Goal: Task Accomplishment & Management: Use online tool/utility

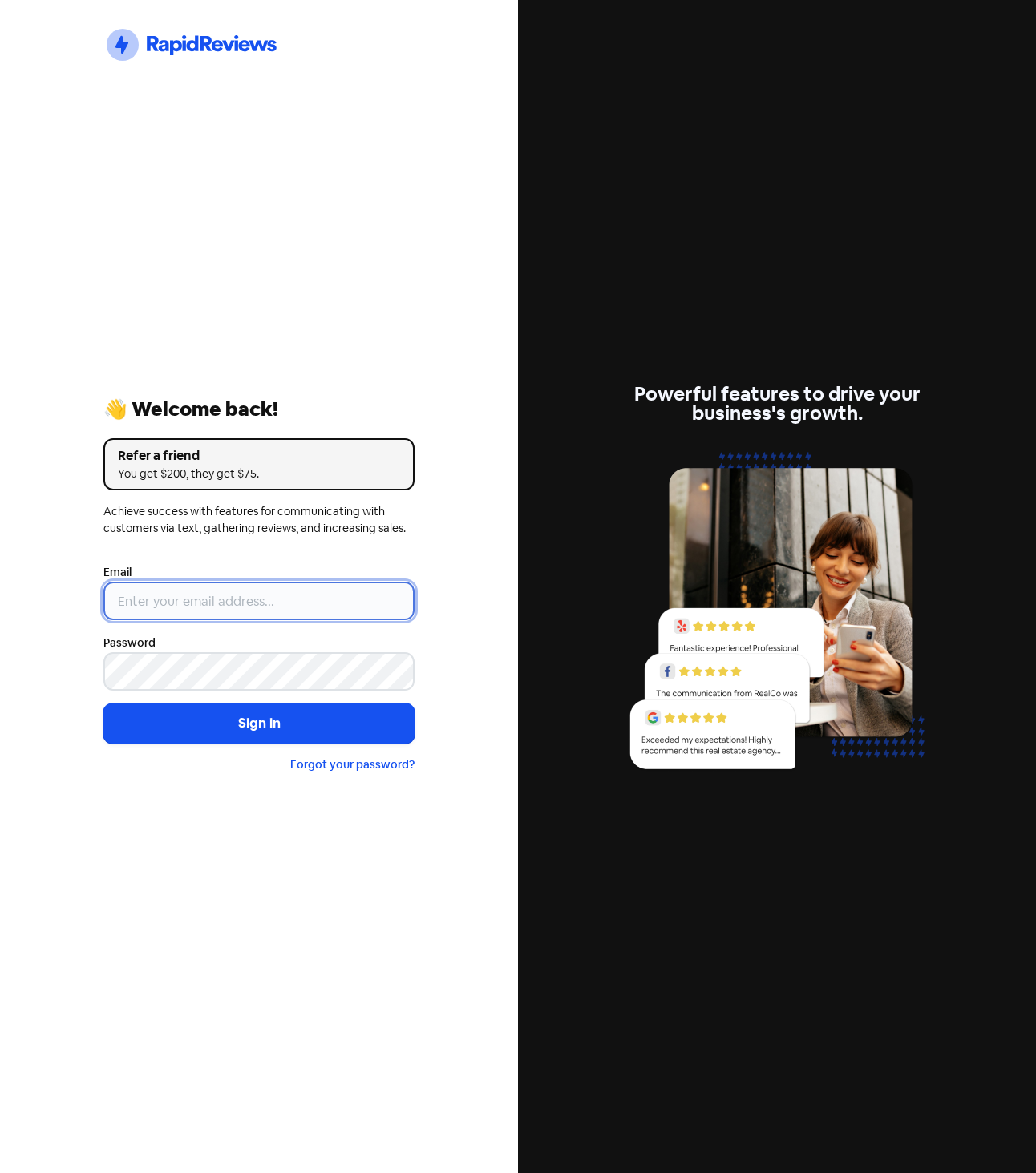
click at [251, 600] on input "email" at bounding box center [259, 601] width 311 height 39
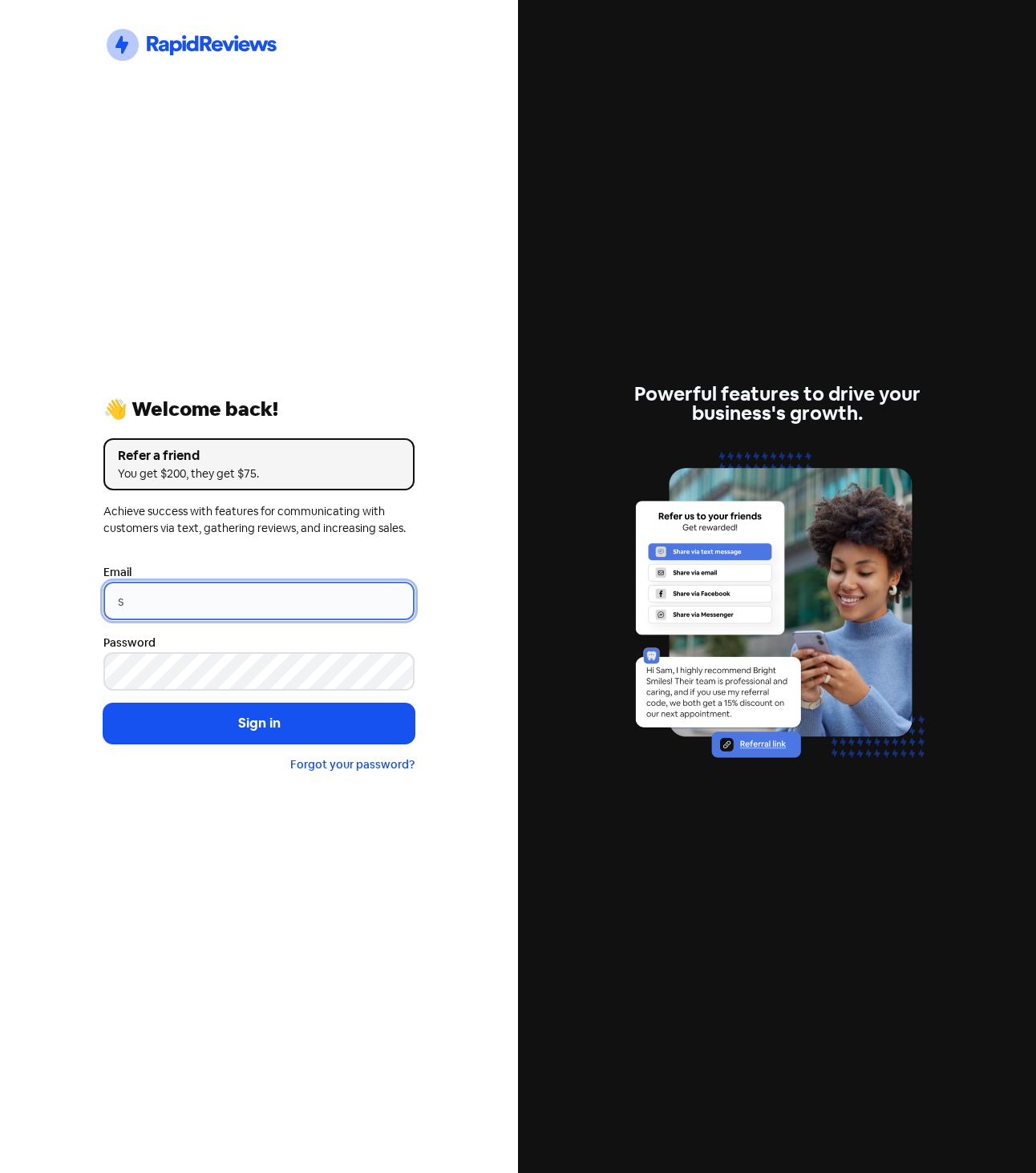
type input "[EMAIL_ADDRESS][DOMAIN_NAME]"
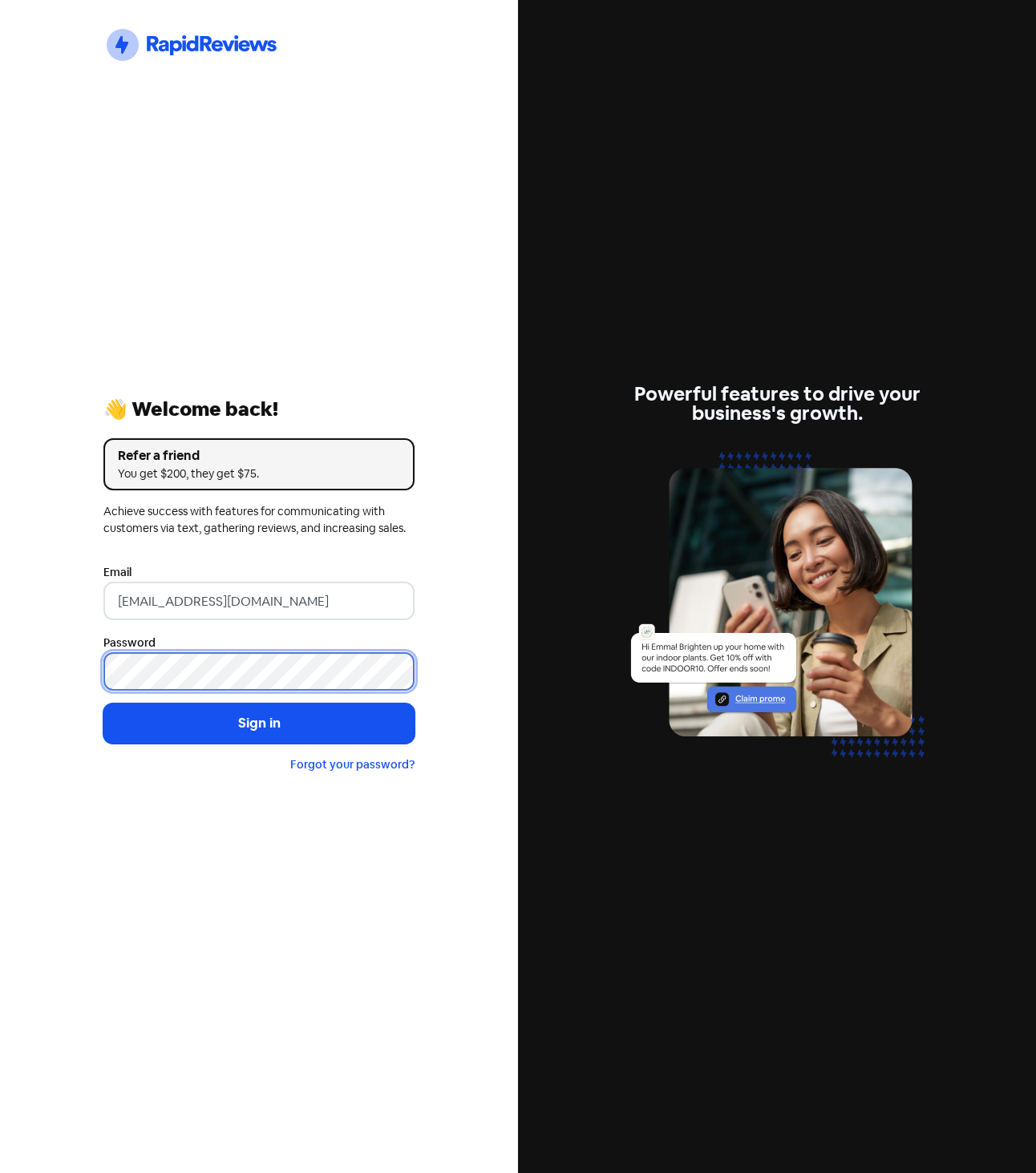
click at [104, 703] on button "Sign in" at bounding box center [259, 723] width 311 height 40
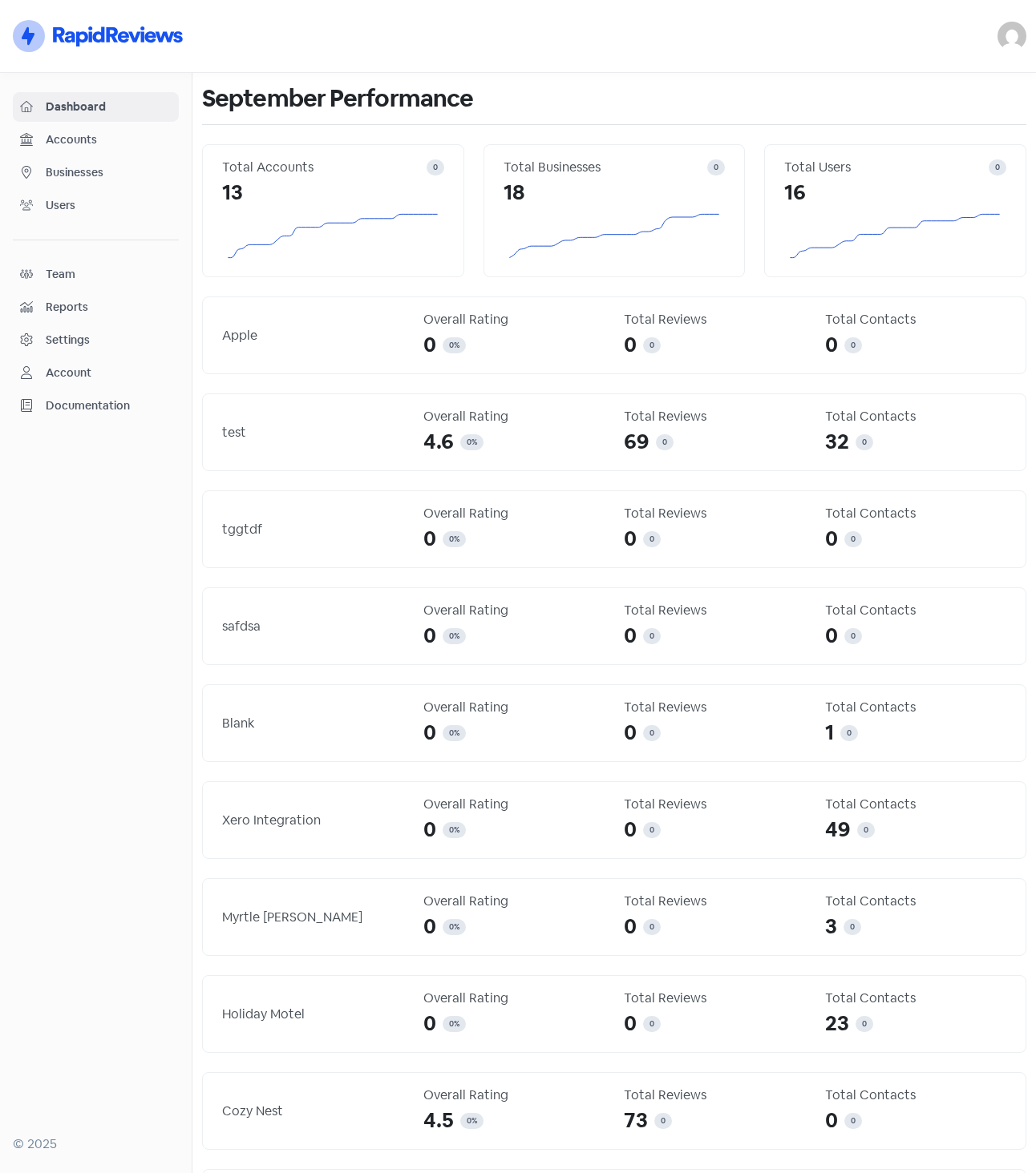
click at [117, 155] on div "Dashboard Accounts Businesses Users Team Reports Settings Account Documentation" at bounding box center [96, 257] width 166 height 328
click at [135, 145] on span "Accounts" at bounding box center [108, 139] width 125 height 17
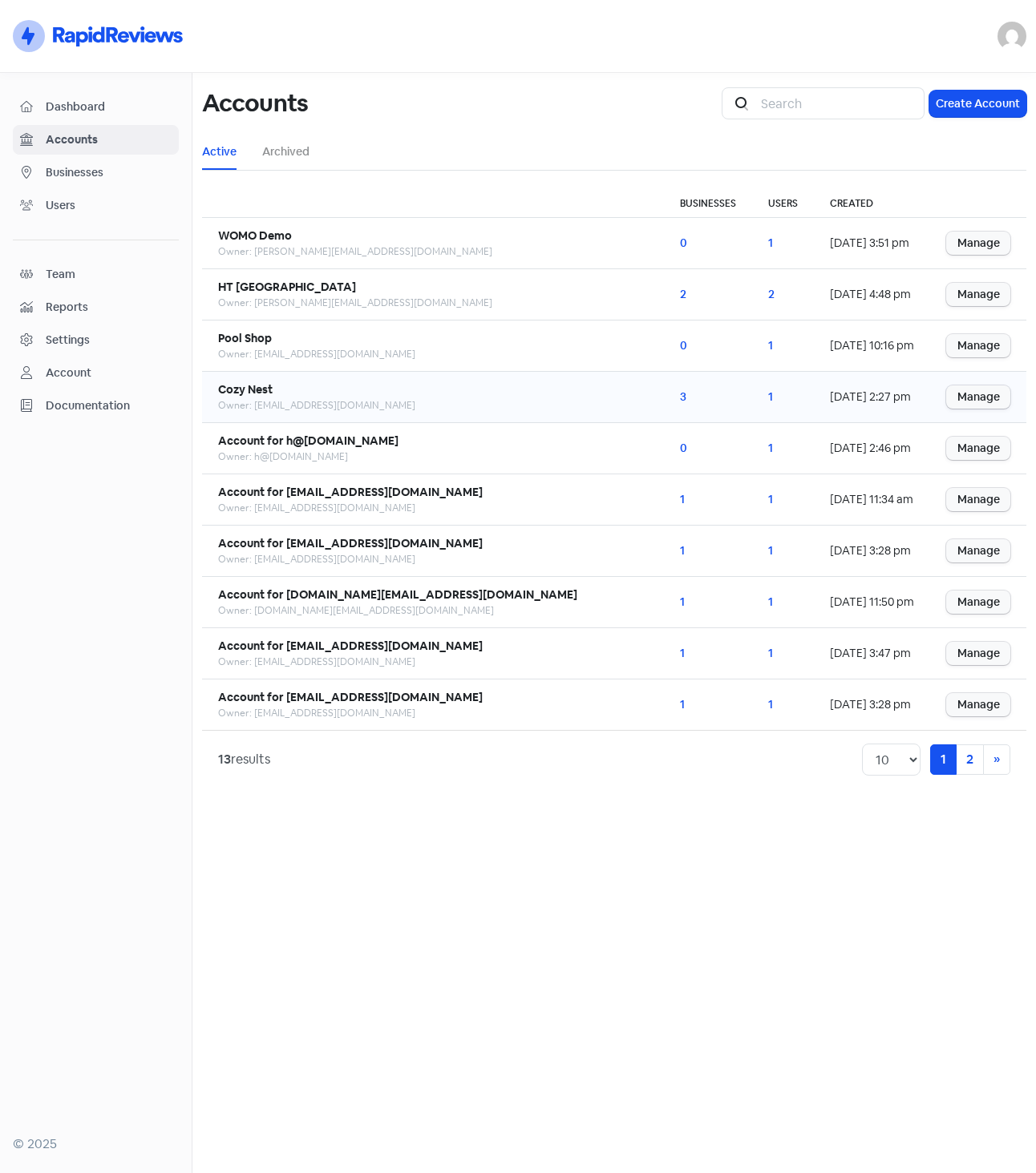
click at [255, 389] on b "Cozy Nest" at bounding box center [245, 389] width 55 height 14
click at [117, 179] on span "Businesses" at bounding box center [108, 172] width 125 height 17
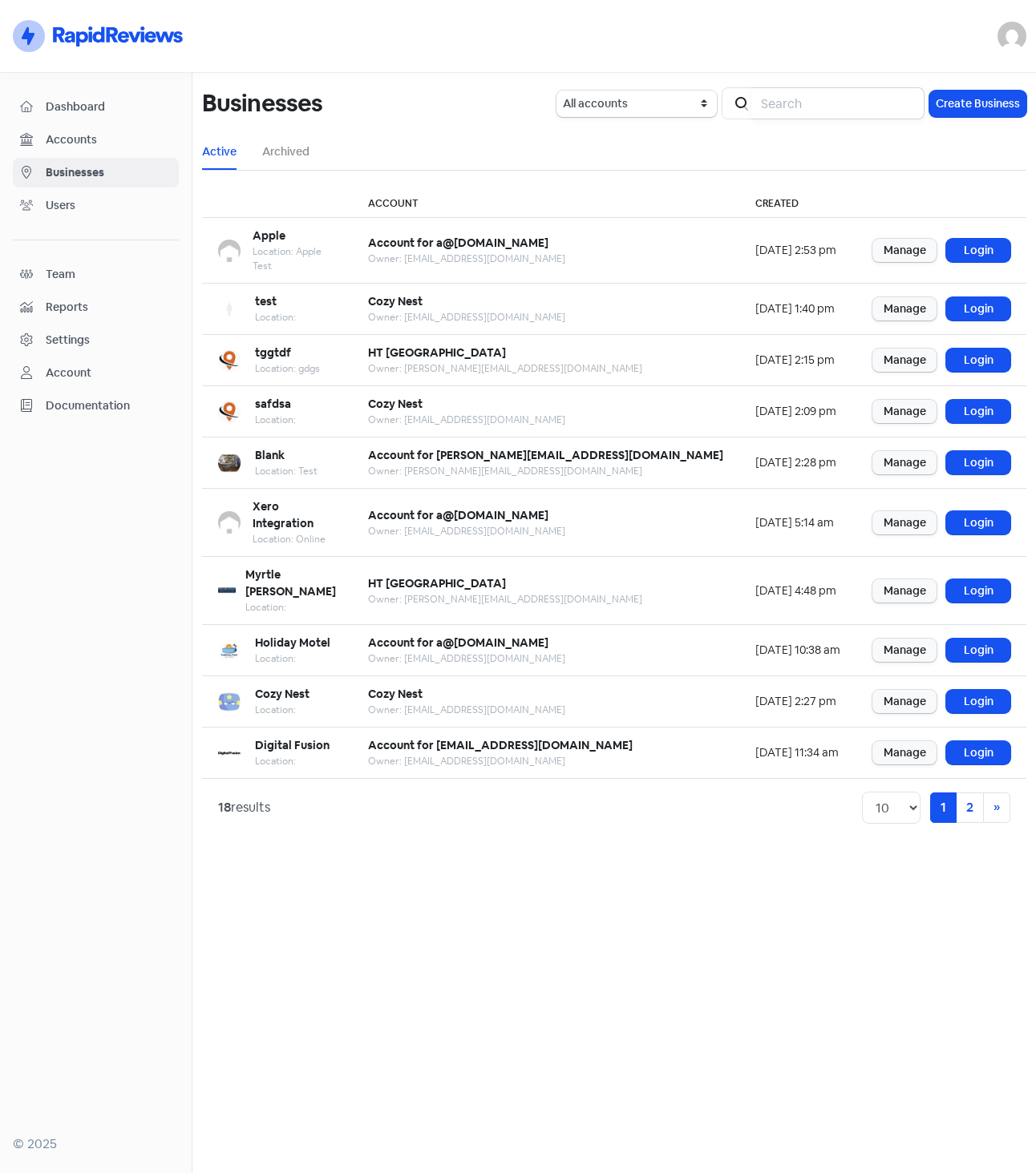
click at [811, 97] on input "search" at bounding box center [838, 103] width 173 height 32
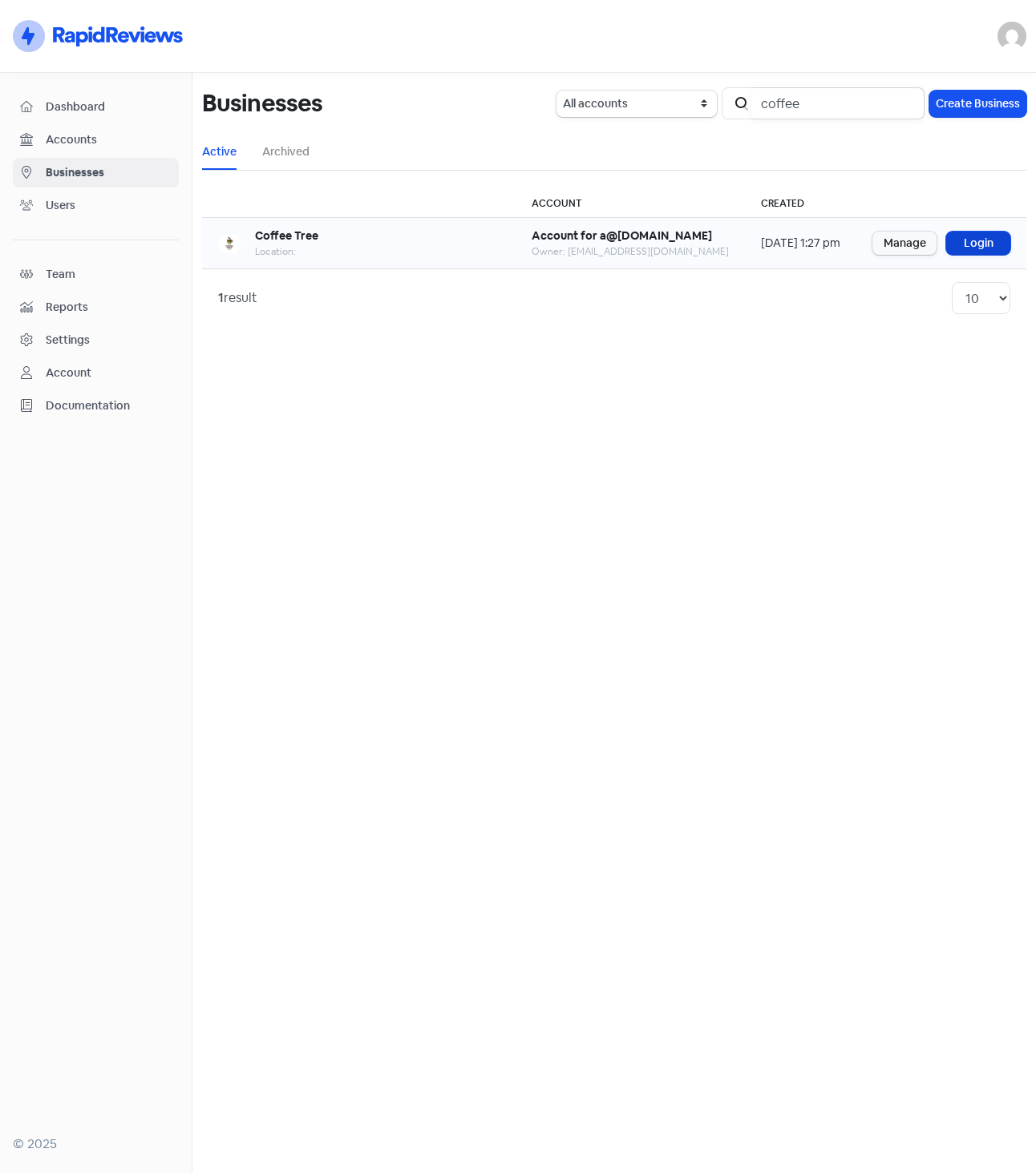
type input "coffee"
click at [991, 240] on link "Login" at bounding box center [977, 243] width 64 height 23
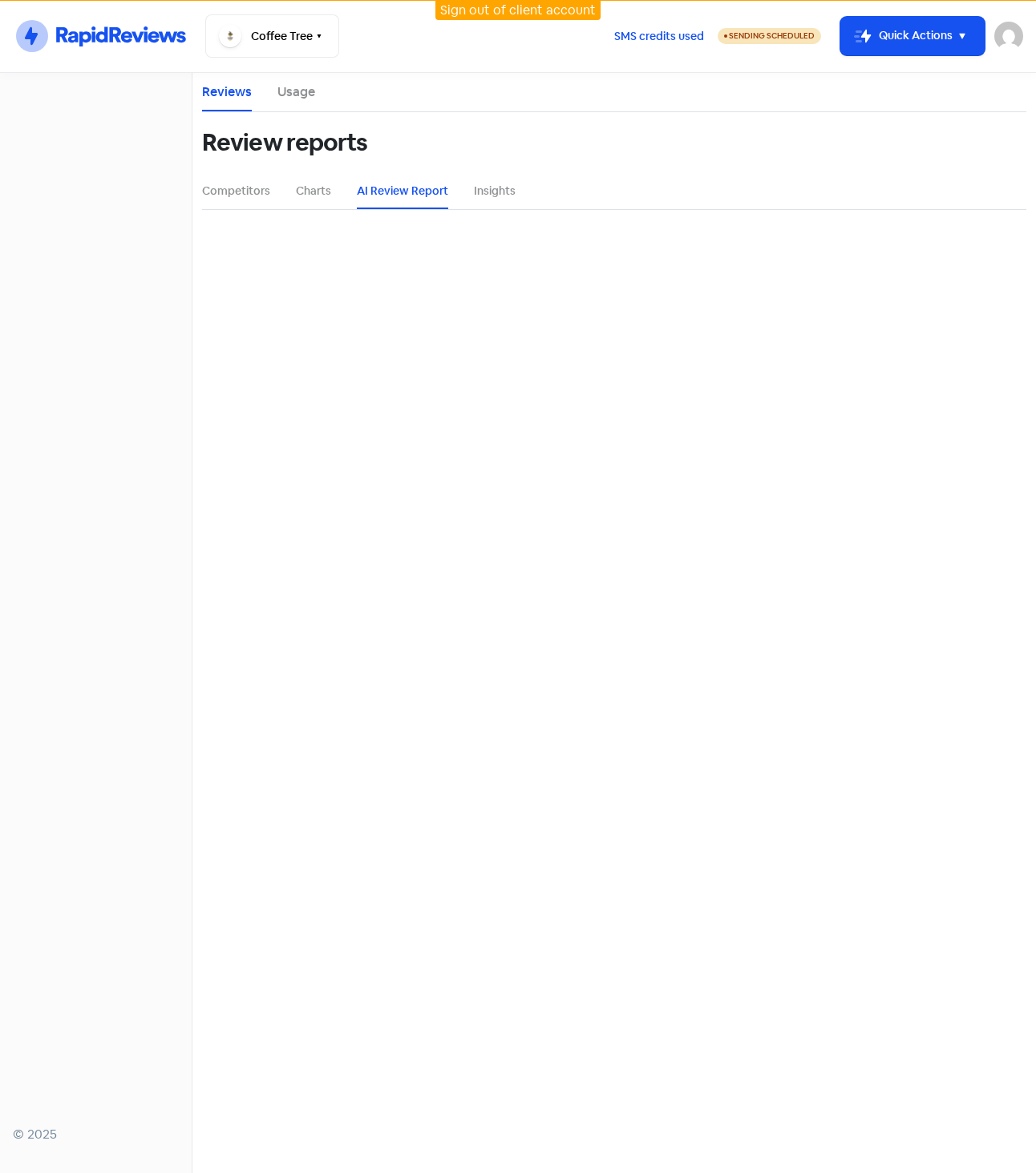
select select "12_months"
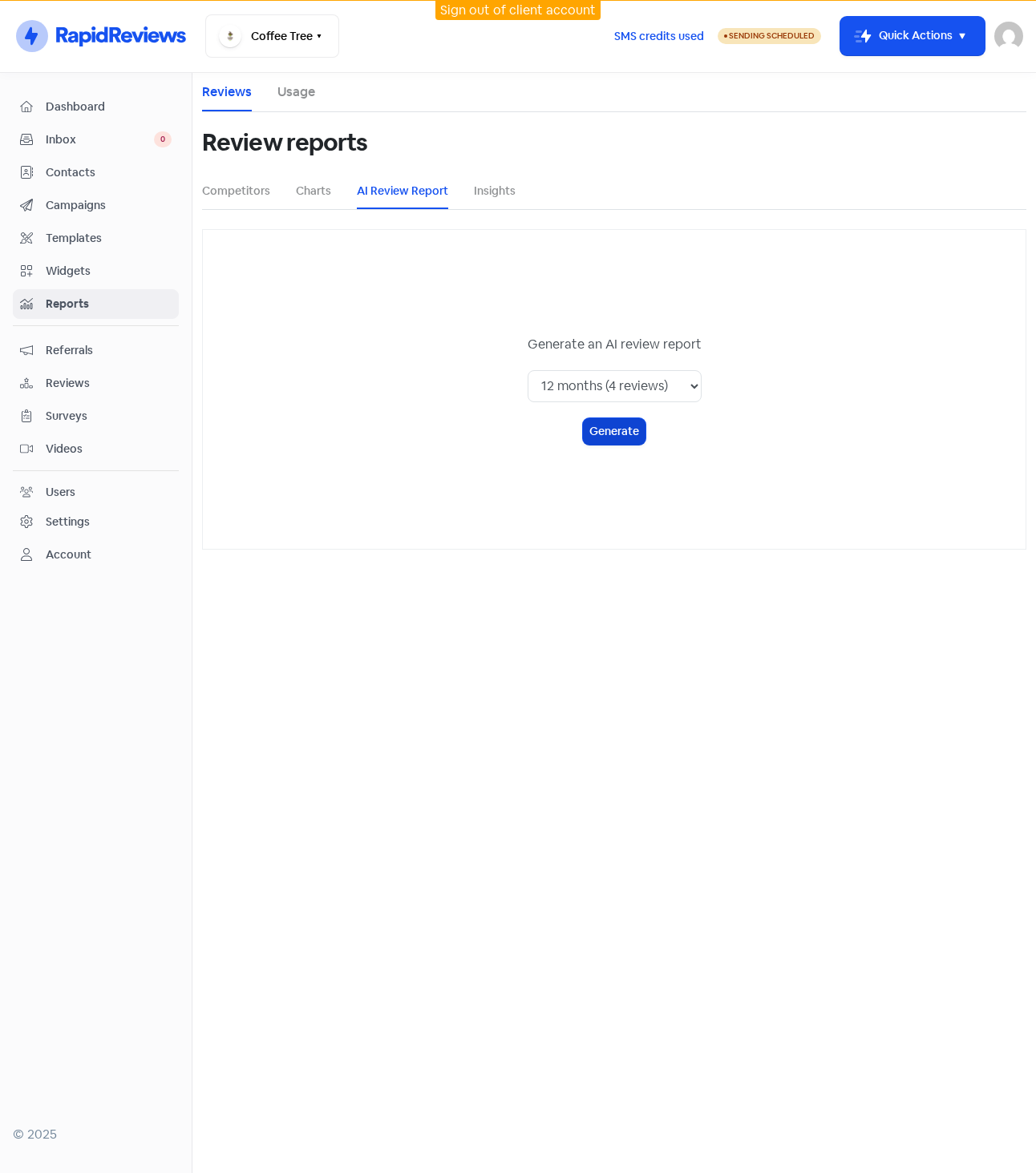
click at [625, 425] on button "Generate" at bounding box center [614, 431] width 63 height 27
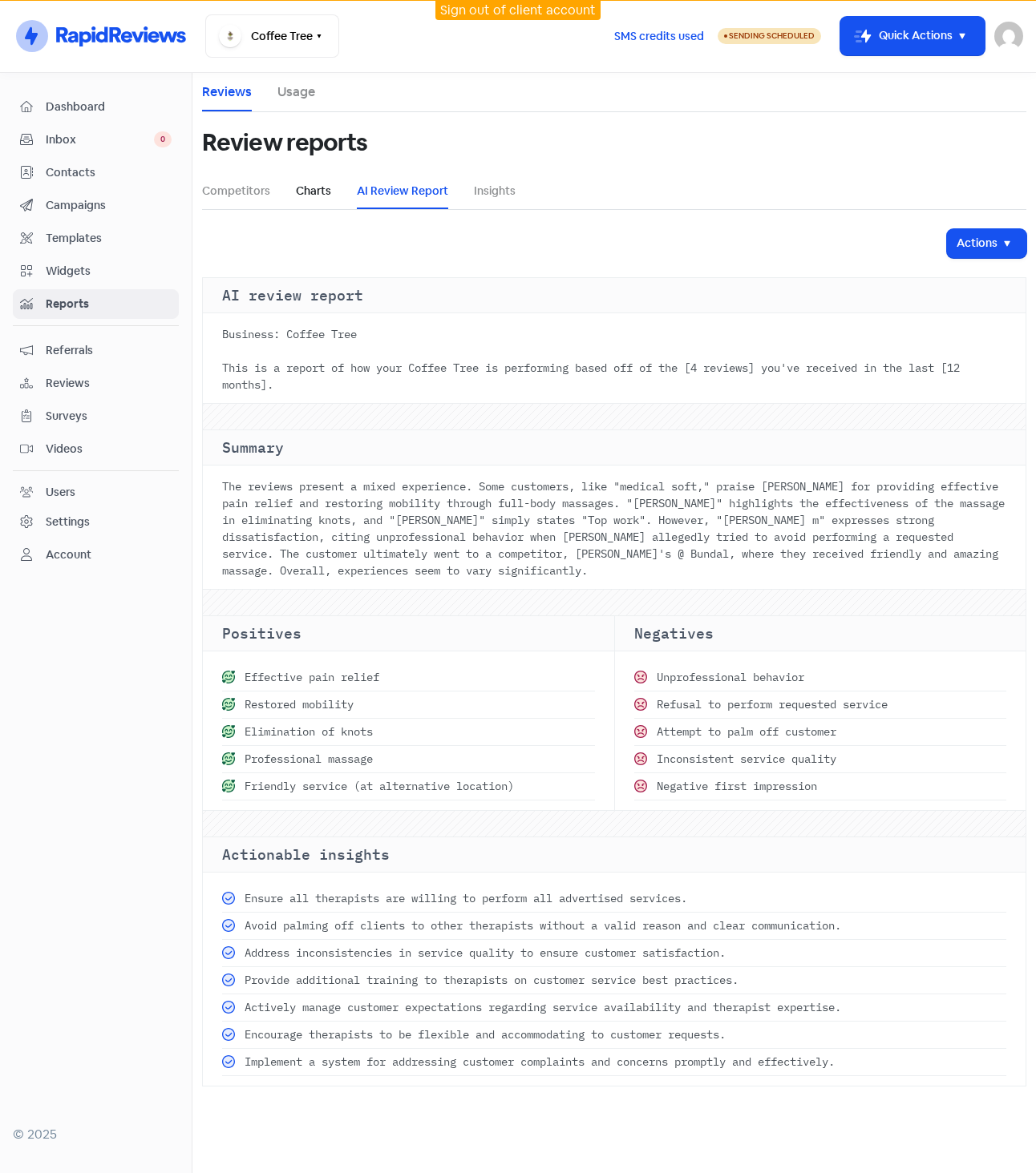
click at [299, 184] on link "Charts" at bounding box center [312, 191] width 35 height 17
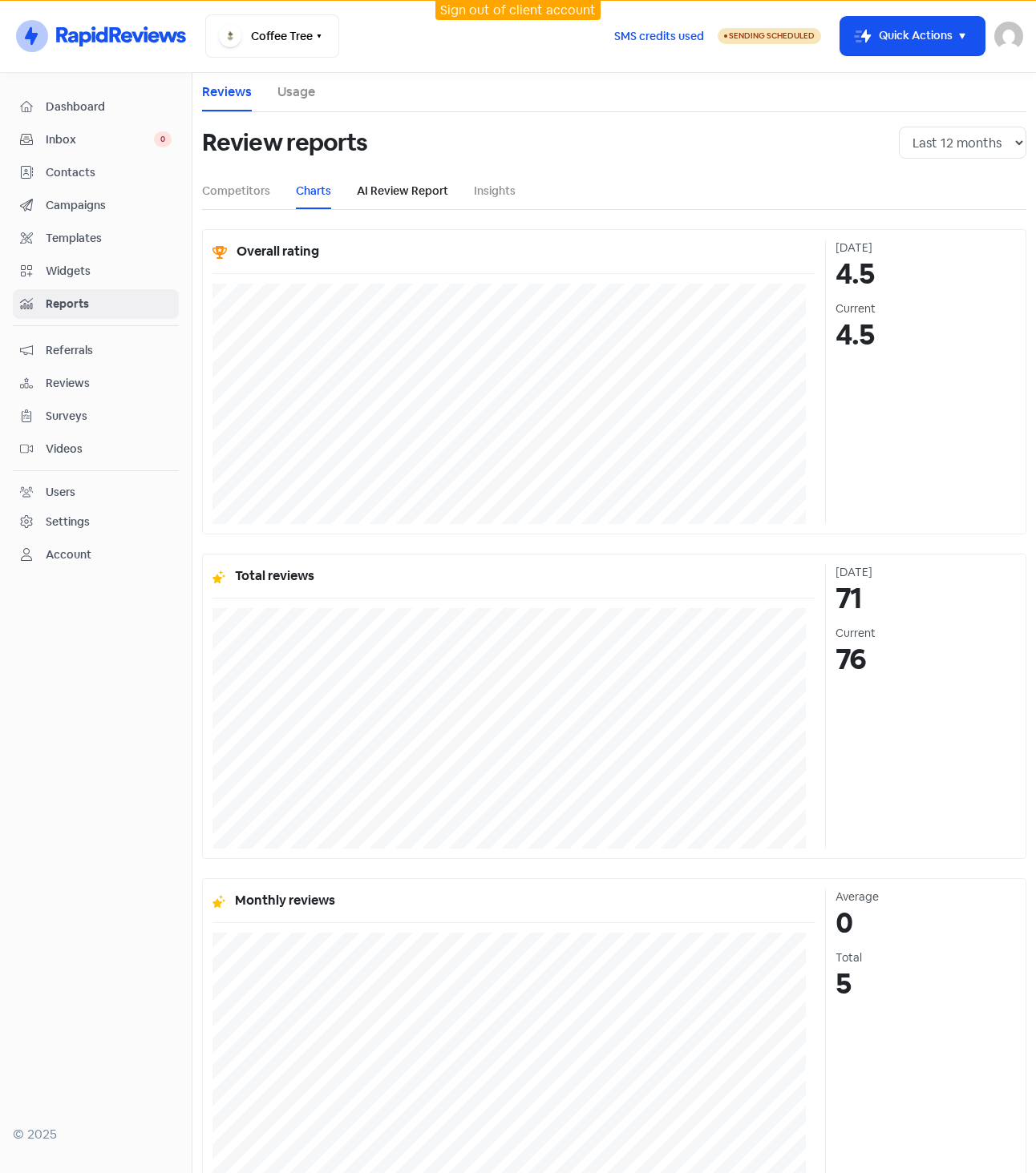
click at [418, 191] on link "AI Review Report" at bounding box center [402, 191] width 92 height 17
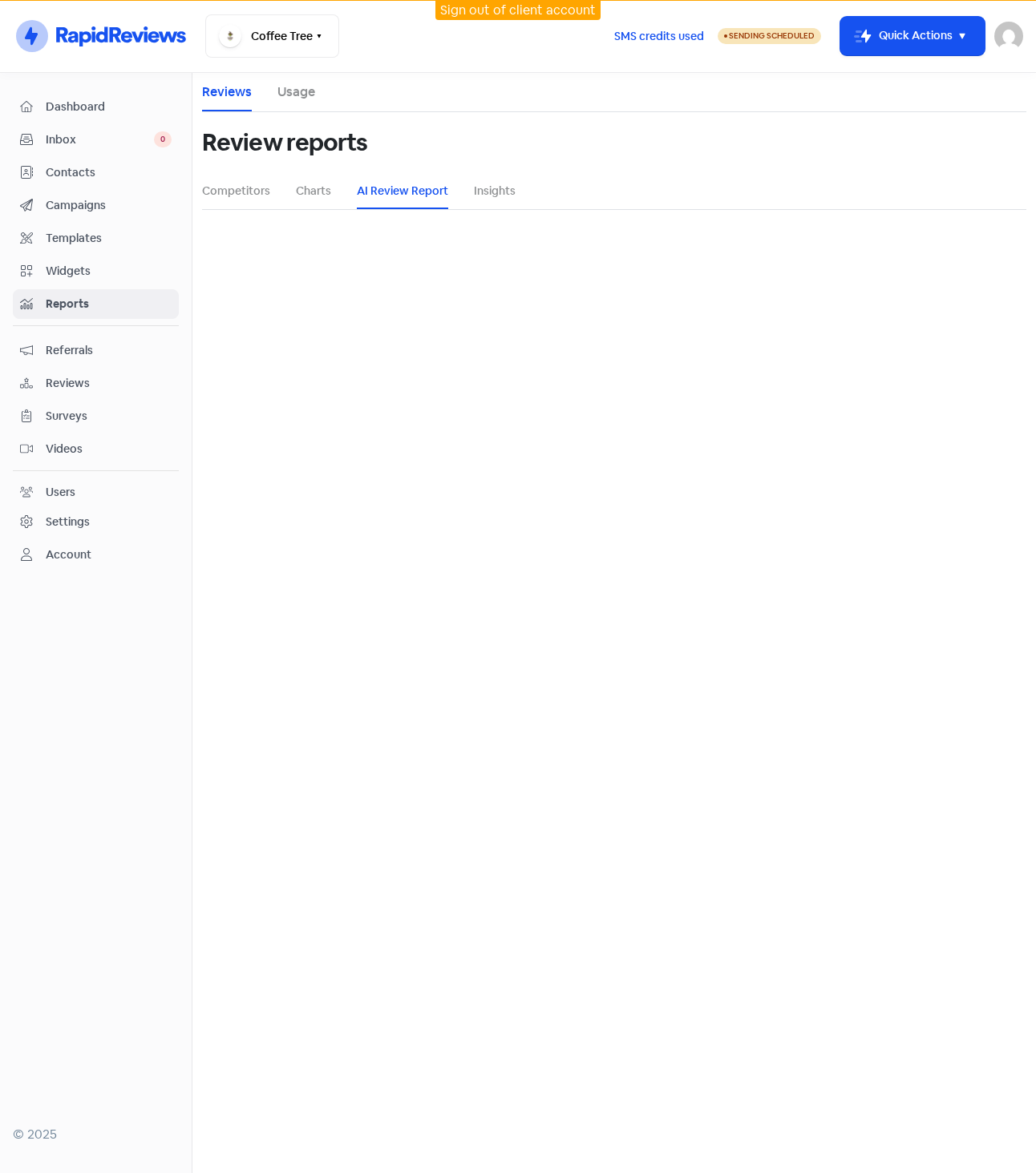
select select "12_months"
click at [651, 381] on select "1 month (0 reviews) 3 months (1 reviews) 6 months (1 reviews) 12 months (4 revi…" at bounding box center [614, 386] width 174 height 32
click at [669, 381] on select "1 month (0 reviews) 3 months (1 reviews) 6 months (1 reviews) 12 months (4 revi…" at bounding box center [614, 386] width 174 height 32
click at [800, 368] on div "Generate an AI review report 1 month (0 reviews) 3 months (1 reviews) 6 months …" at bounding box center [614, 389] width 824 height 320
click at [624, 427] on button "Generate" at bounding box center [614, 431] width 63 height 27
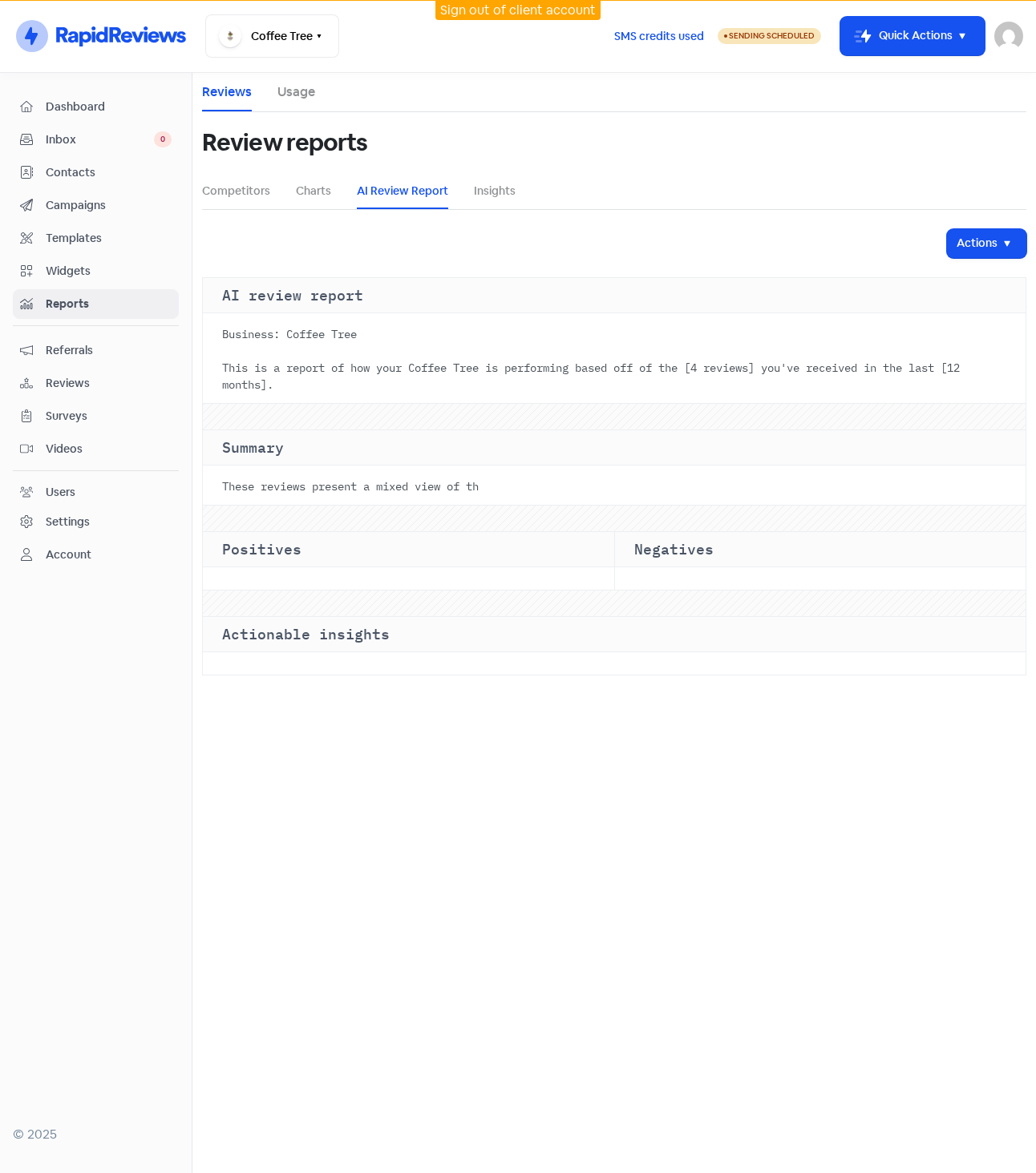
drag, startPoint x: 747, startPoint y: 346, endPoint x: 393, endPoint y: 347, distance: 354.0
click at [567, 350] on div "Business: Coffee Tree This is a report of how your Coffee Tree is performing ba…" at bounding box center [614, 361] width 822 height 84
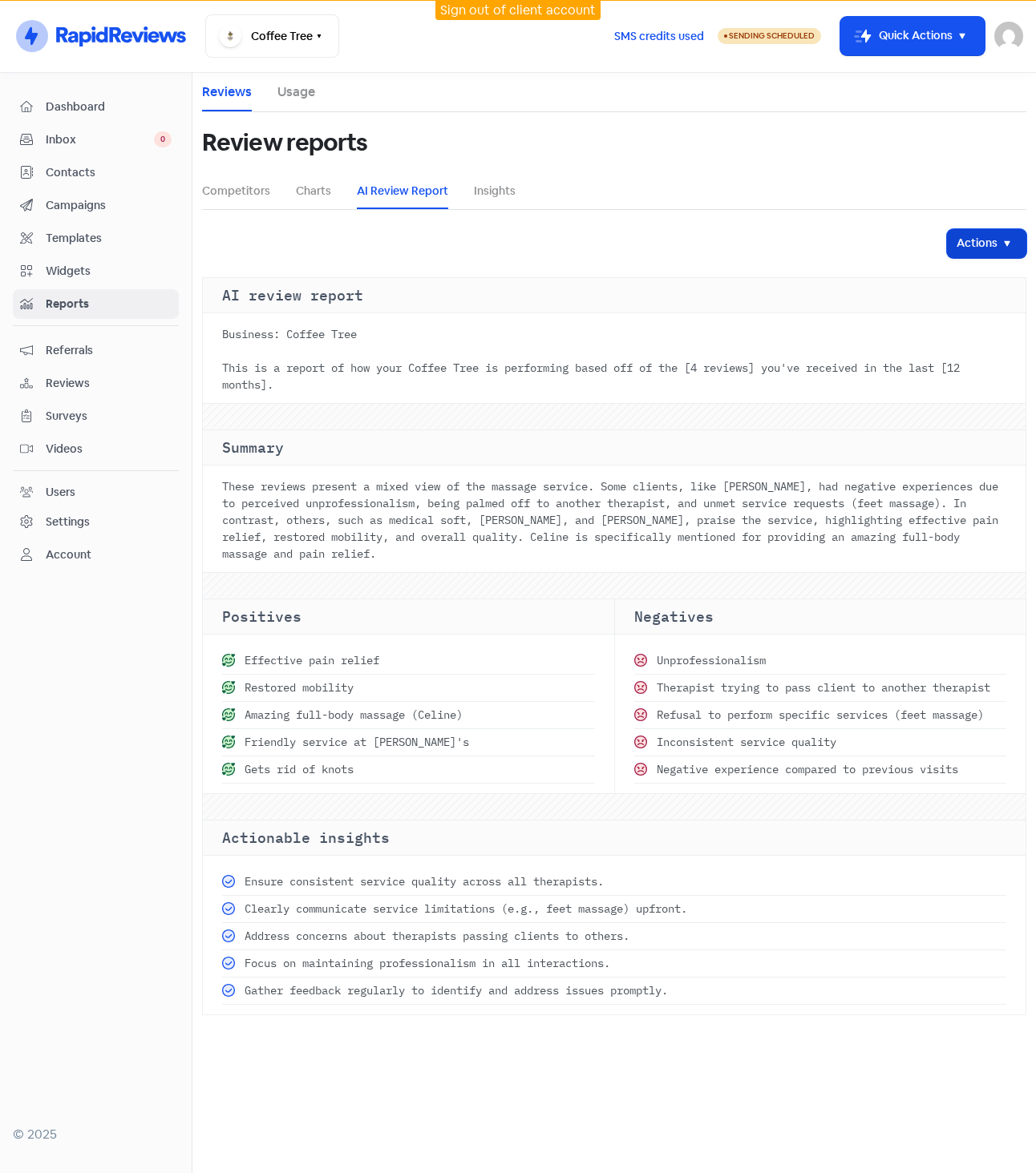
click at [948, 240] on button "Actions" at bounding box center [986, 243] width 80 height 29
click at [729, 259] on div "Actions Download PDF report Send PDF report Send AI review report Recipient ema…" at bounding box center [614, 622] width 824 height 786
click at [789, 265] on div "Actions Send AI review report Recipient email* Icon For Loading Send report AI …" at bounding box center [614, 622] width 824 height 786
click at [834, 249] on div "Actions" at bounding box center [614, 243] width 824 height 29
click at [826, 235] on div "Actions" at bounding box center [614, 243] width 824 height 29
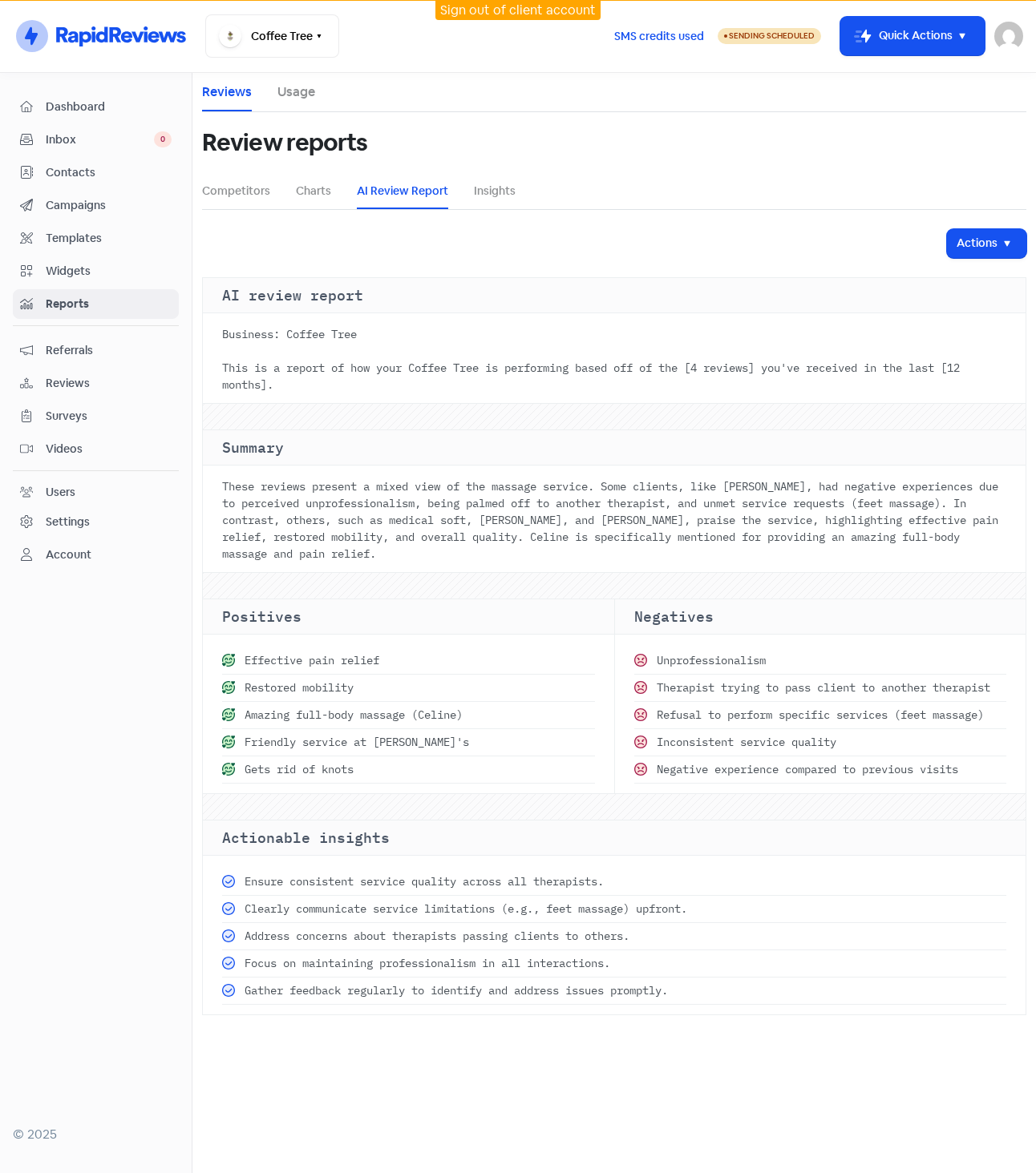
click at [584, 139] on div "Review reports" at bounding box center [604, 143] width 805 height 52
click at [304, 43] on button "Coffee Tree" at bounding box center [272, 35] width 134 height 43
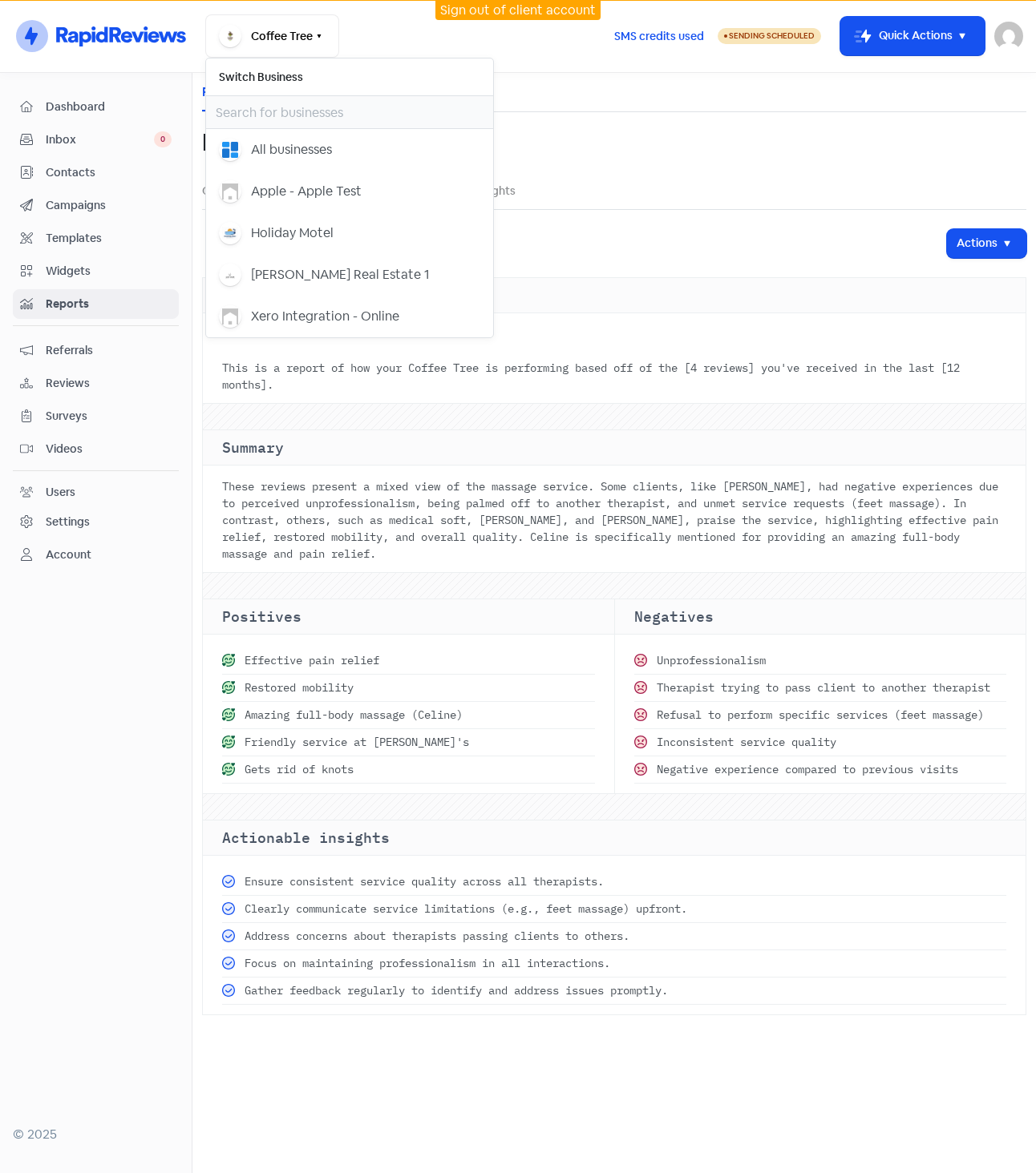
click at [420, 43] on div "Coffee Tree Switch Business All businesses Apple - Apple Test Holiday Motel Joh…" at bounding box center [402, 35] width 395 height 43
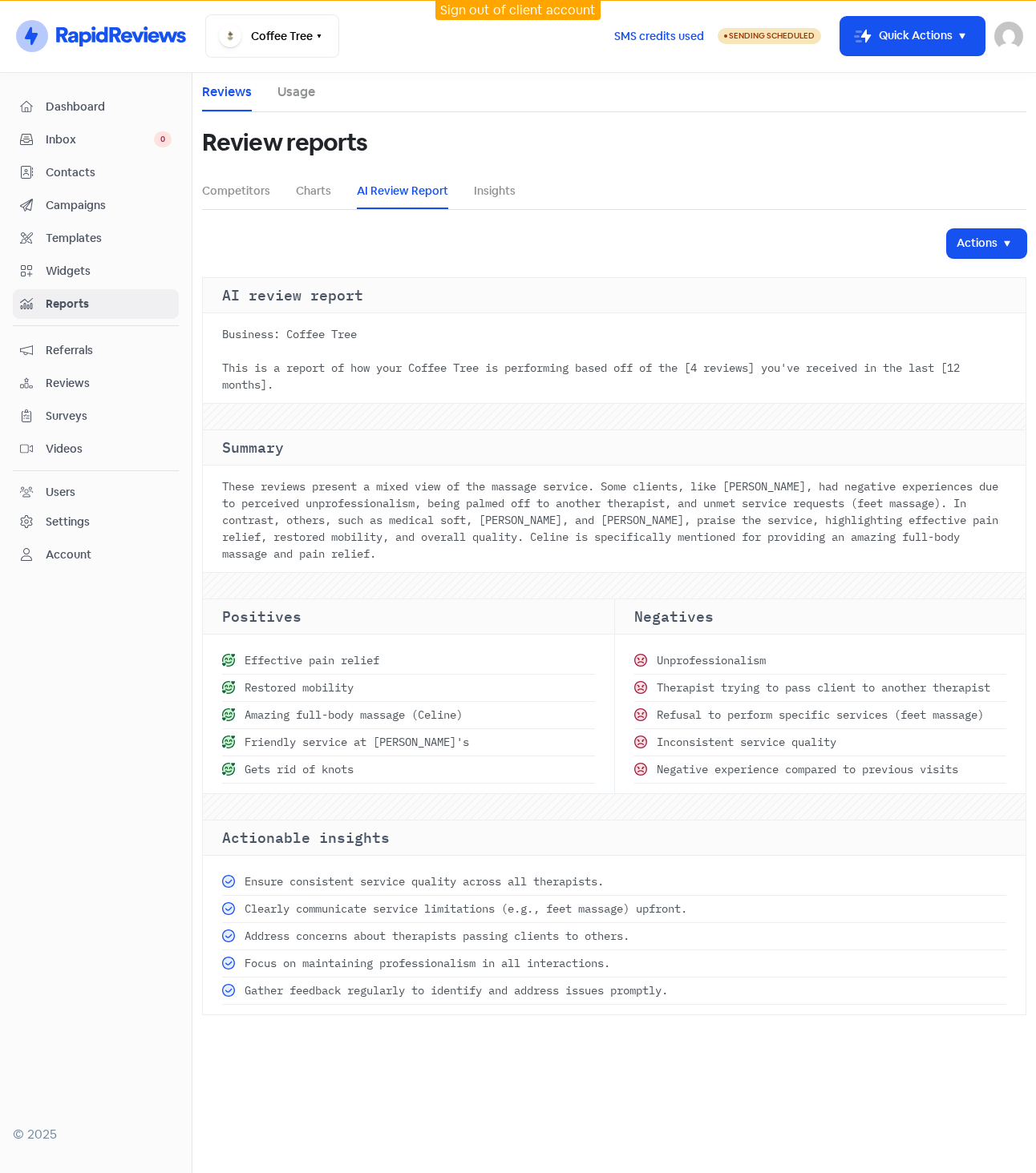
click at [602, 255] on div "Actions" at bounding box center [614, 243] width 824 height 29
click at [255, 35] on button "Coffee Tree" at bounding box center [272, 35] width 134 height 43
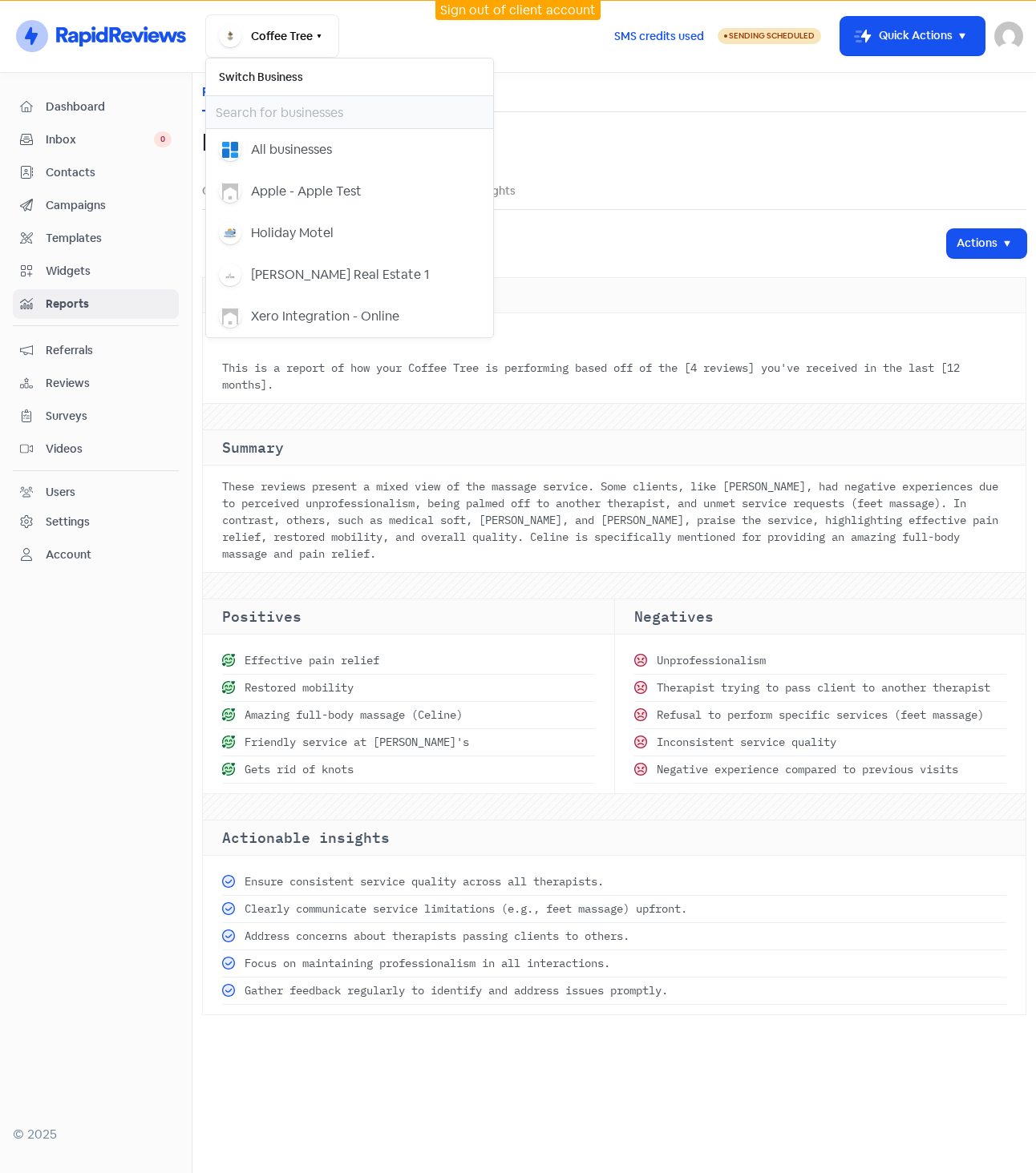
click at [674, 168] on div "Review reports" at bounding box center [614, 142] width 824 height 61
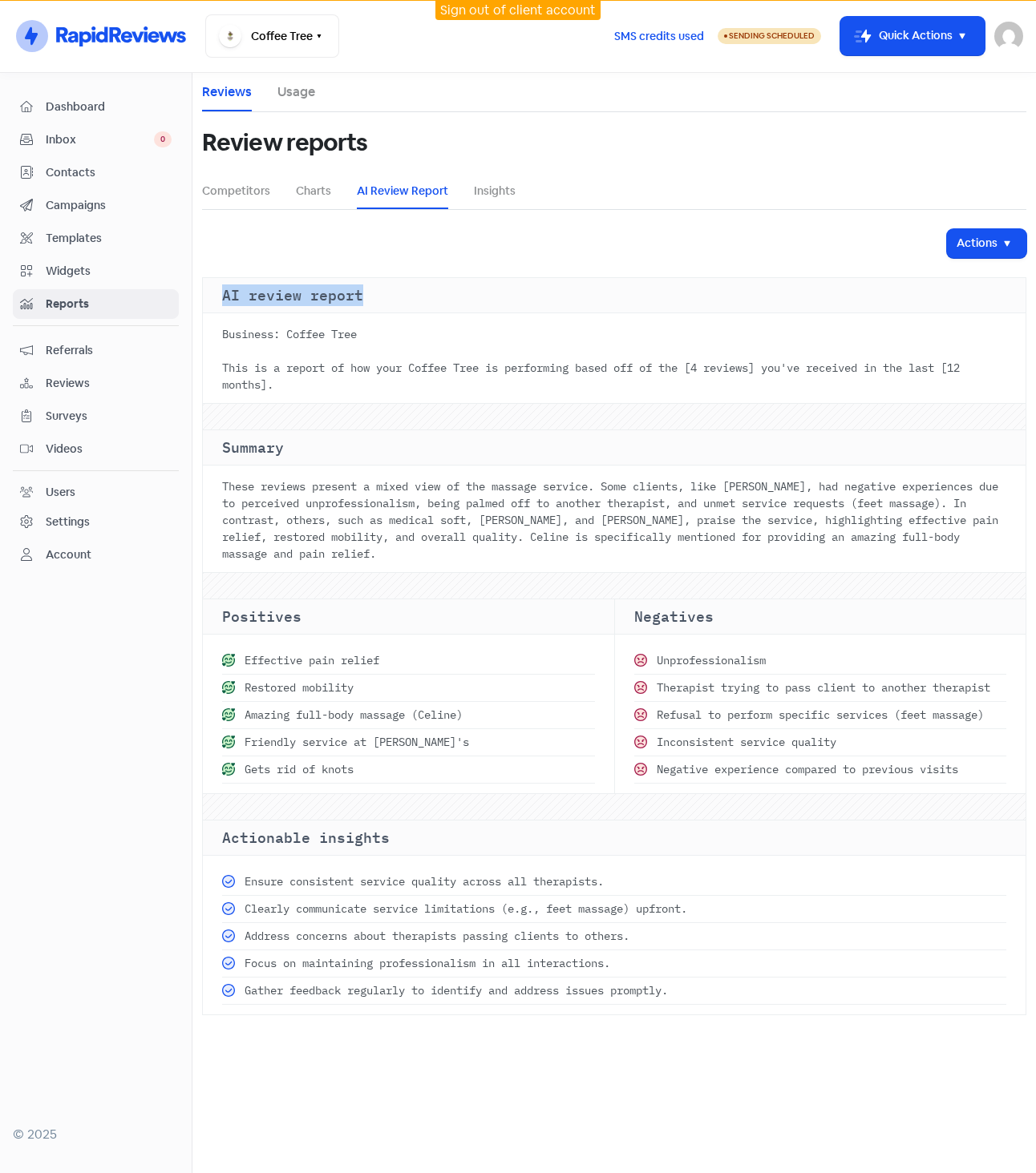
drag, startPoint x: 368, startPoint y: 289, endPoint x: 219, endPoint y: 293, distance: 149.1
click at [219, 293] on div "AI review report" at bounding box center [614, 294] width 822 height 35
copy div "AI review report"
click at [393, 187] on link "AI Review Report" at bounding box center [402, 191] width 92 height 17
click at [505, 190] on link "Insights" at bounding box center [495, 191] width 42 height 17
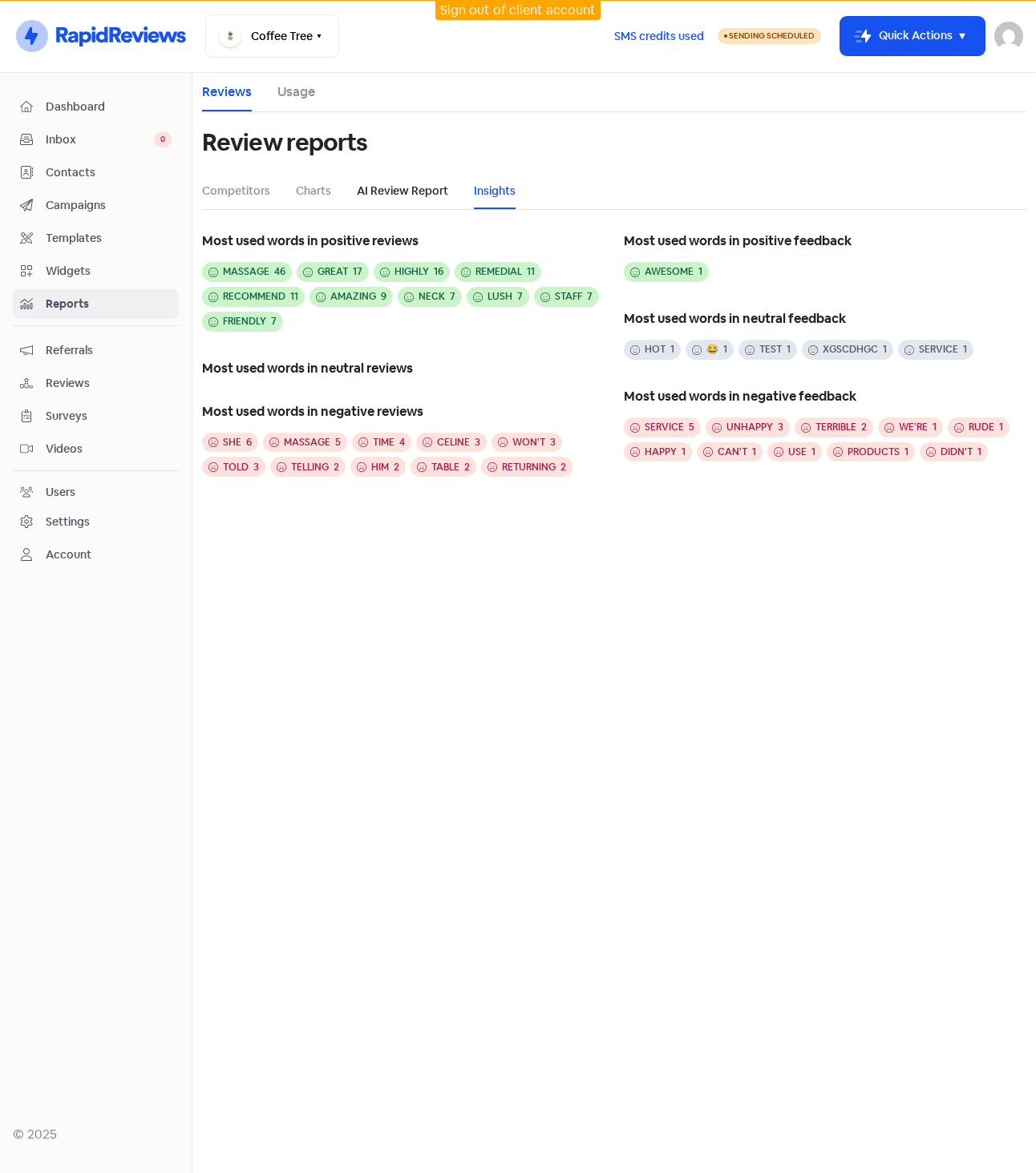
click at [405, 188] on link "AI Review Report" at bounding box center [402, 191] width 92 height 17
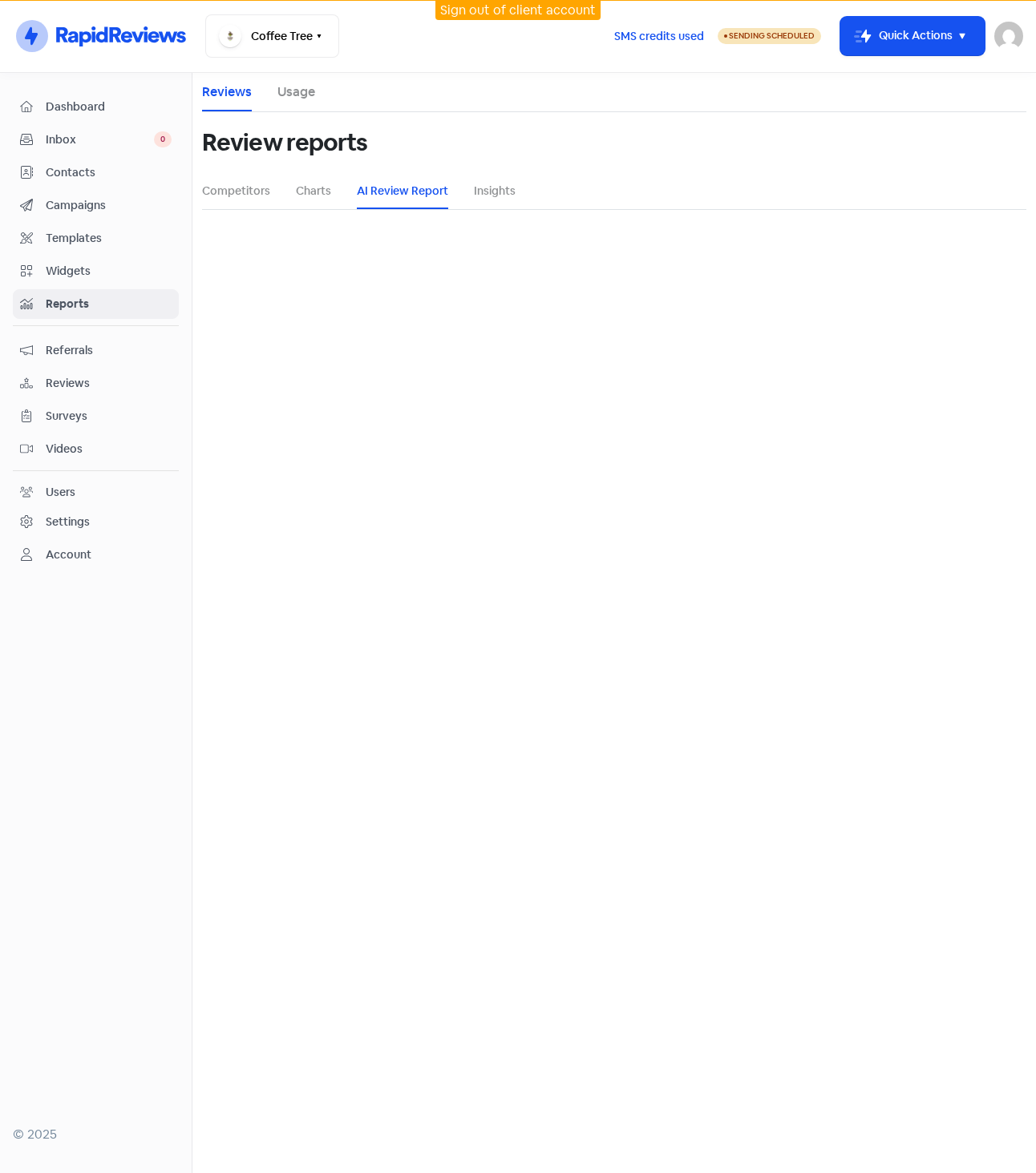
select select "12_months"
click at [492, 186] on link "Insights" at bounding box center [495, 191] width 42 height 17
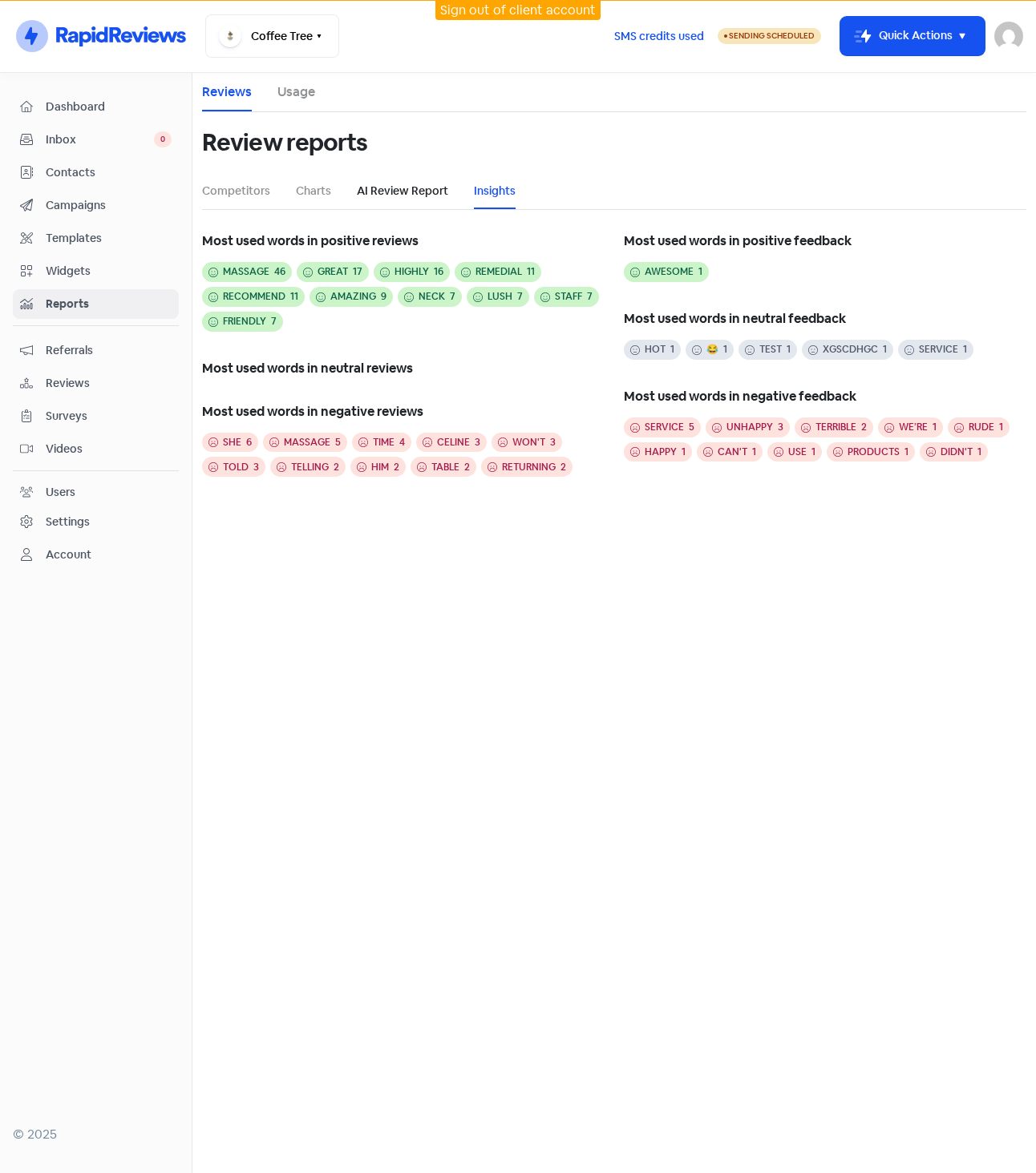
click at [421, 192] on link "AI Review Report" at bounding box center [402, 191] width 92 height 17
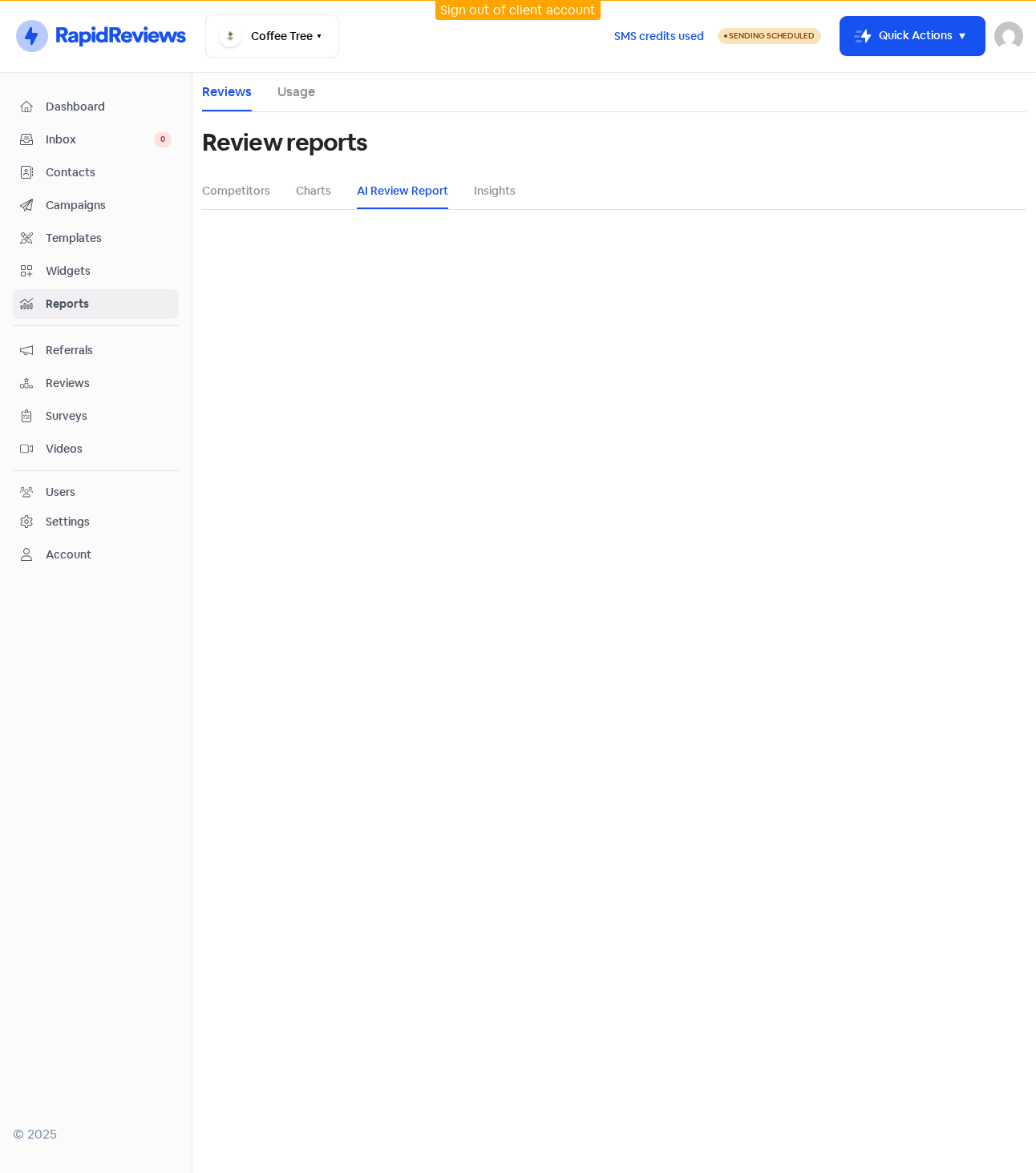
select select "12_months"
click at [673, 384] on select "1 month (0 reviews) 3 months (1 reviews) 6 months (1 reviews) 12 months (4 revi…" at bounding box center [614, 386] width 174 height 32
click at [811, 360] on div "Generate an AI review report 1 month (0 reviews) 3 months (1 reviews) 6 months …" at bounding box center [614, 389] width 824 height 320
click at [488, 191] on link "Insights" at bounding box center [495, 191] width 42 height 17
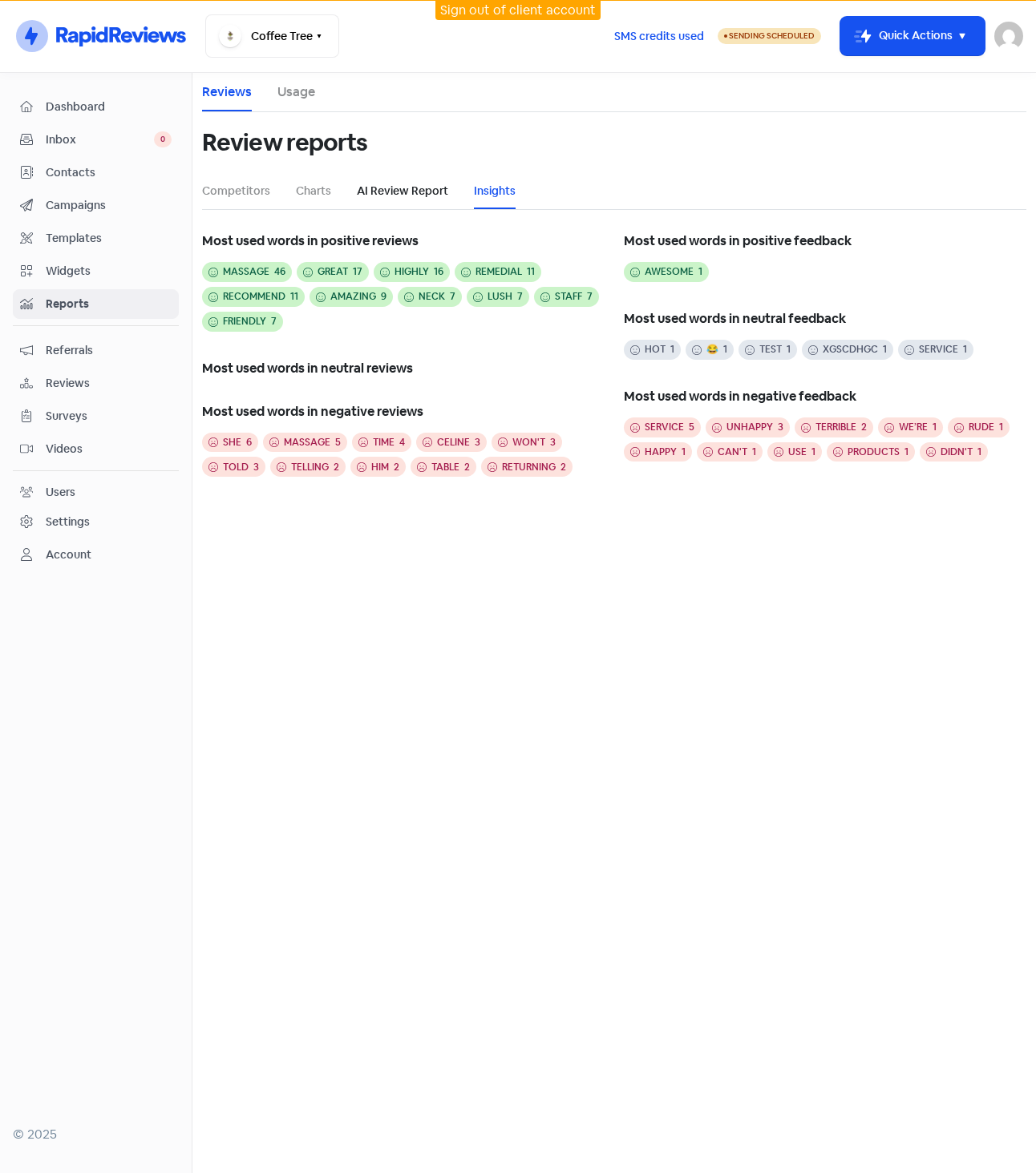
click at [401, 192] on link "AI Review Report" at bounding box center [402, 191] width 92 height 17
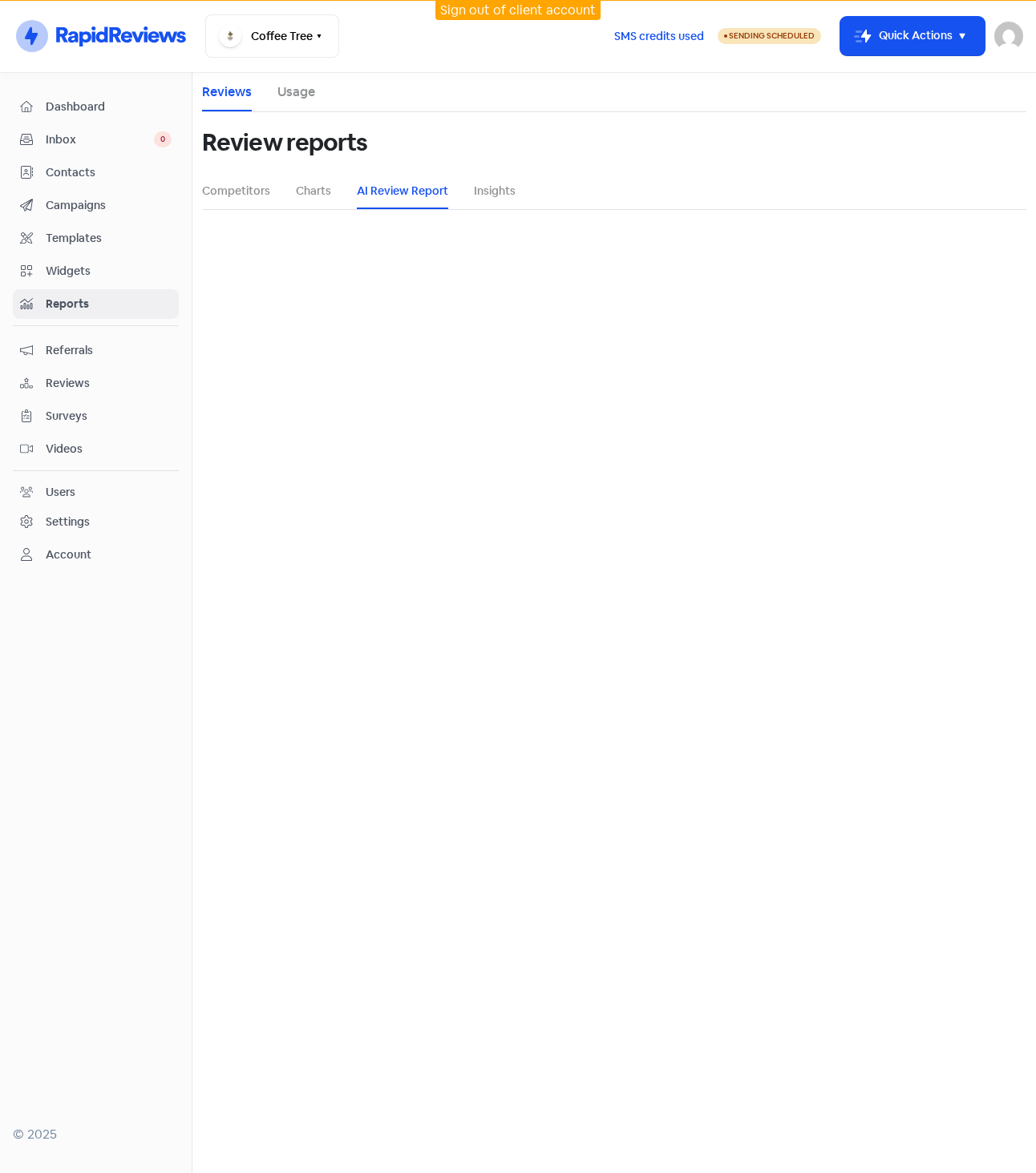
select select "12_months"
click at [434, 283] on div "Generate an AI review report 1 month (0 reviews) 3 months (1 reviews) 6 months …" at bounding box center [614, 389] width 824 height 320
click at [278, 42] on button "Coffee Tree" at bounding box center [272, 35] width 134 height 43
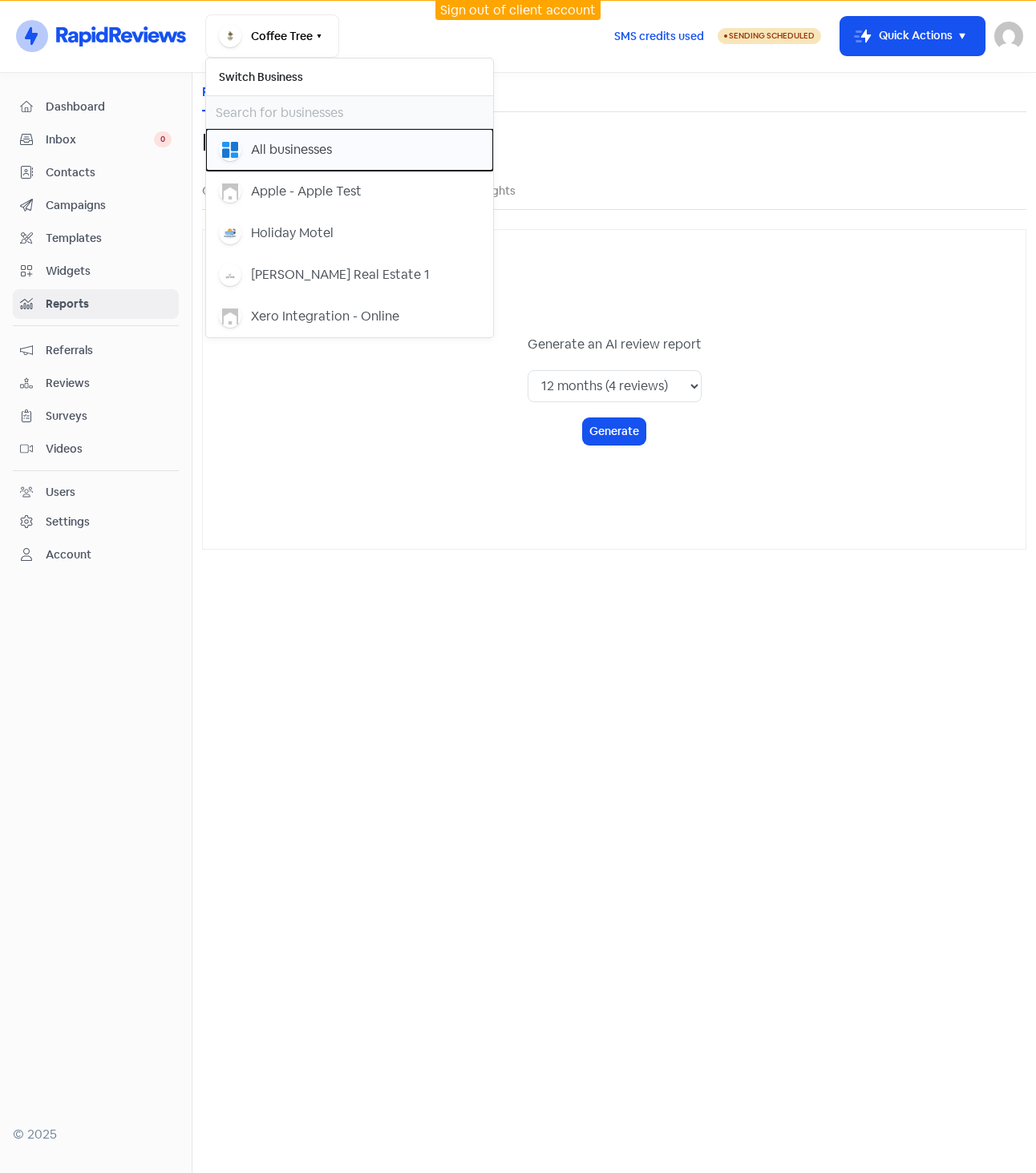
click at [317, 142] on div "All businesses" at bounding box center [291, 149] width 81 height 19
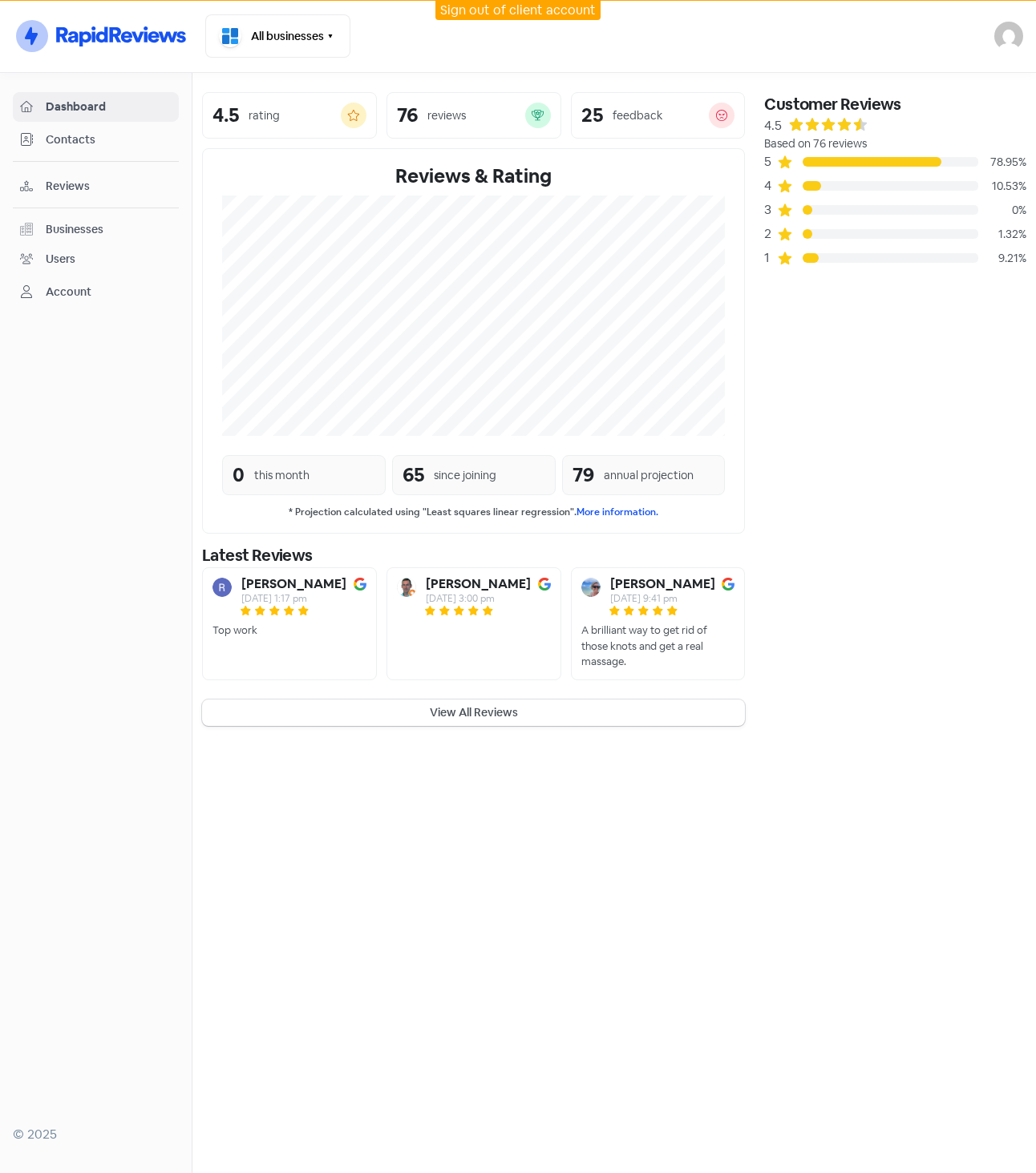
click at [91, 147] on span "Contacts" at bounding box center [108, 139] width 125 height 17
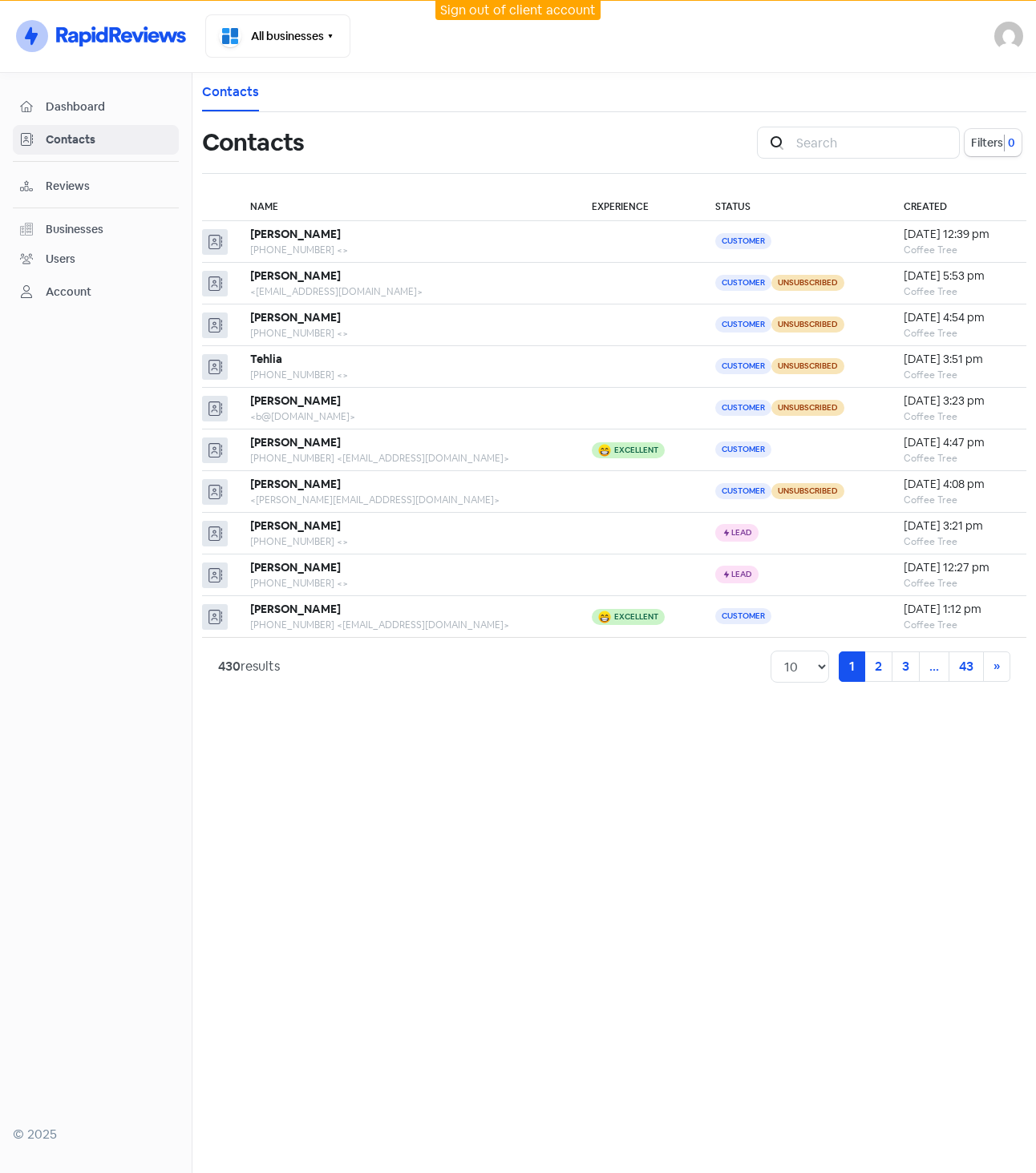
click at [89, 180] on span "Reviews" at bounding box center [108, 186] width 125 height 17
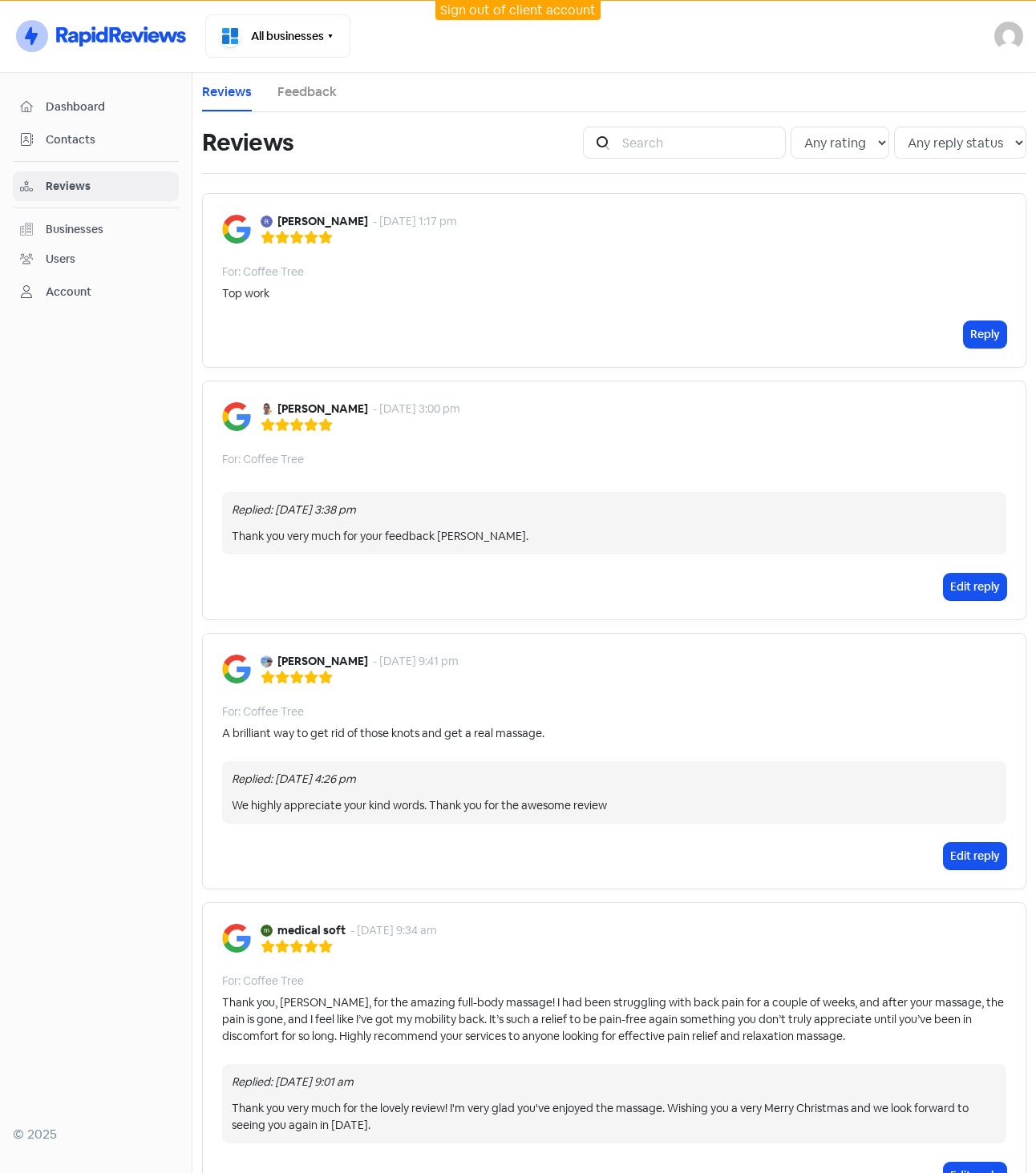
click at [298, 91] on link "Feedback" at bounding box center [308, 92] width 60 height 19
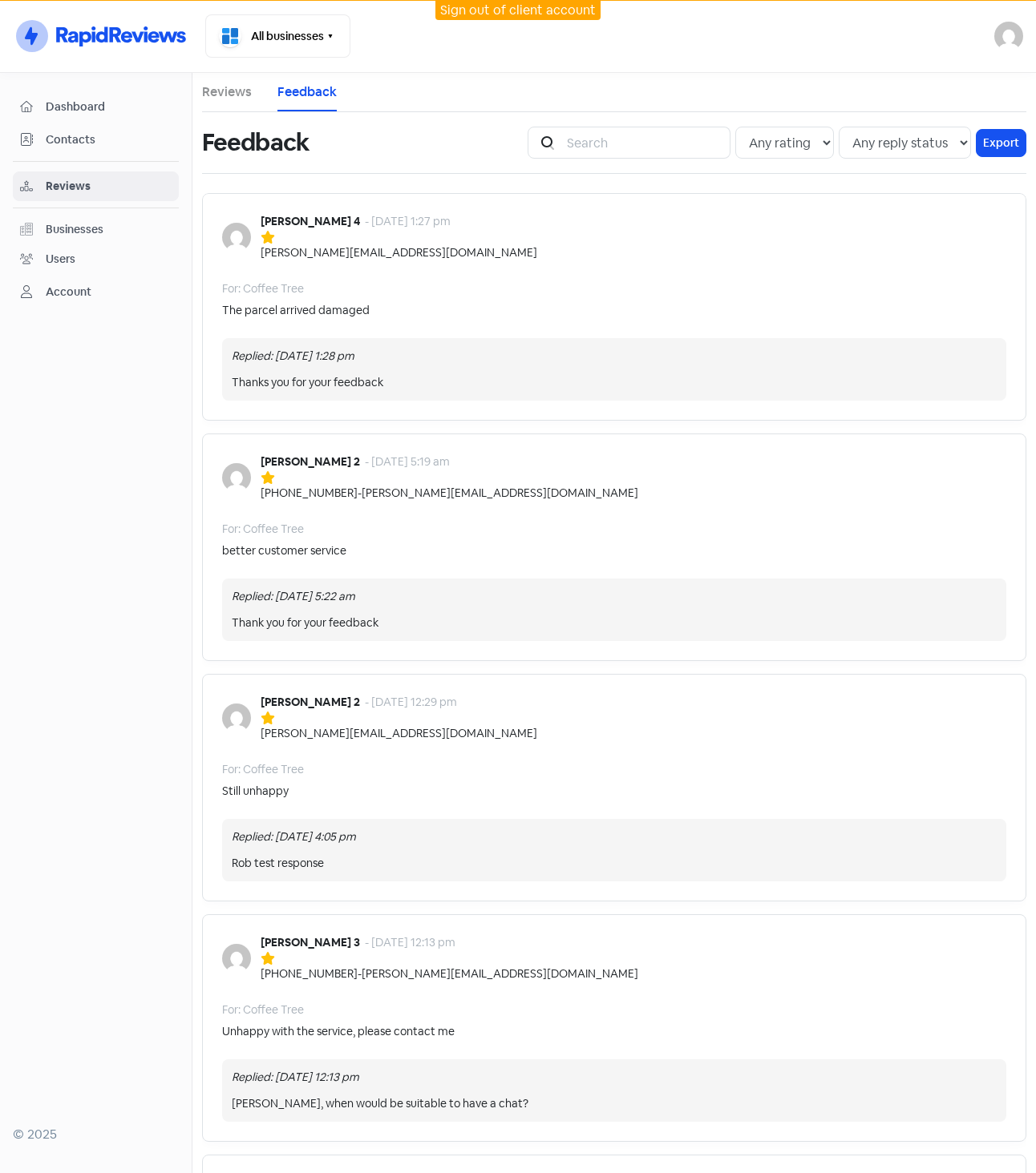
click at [237, 85] on link "Reviews" at bounding box center [227, 92] width 50 height 19
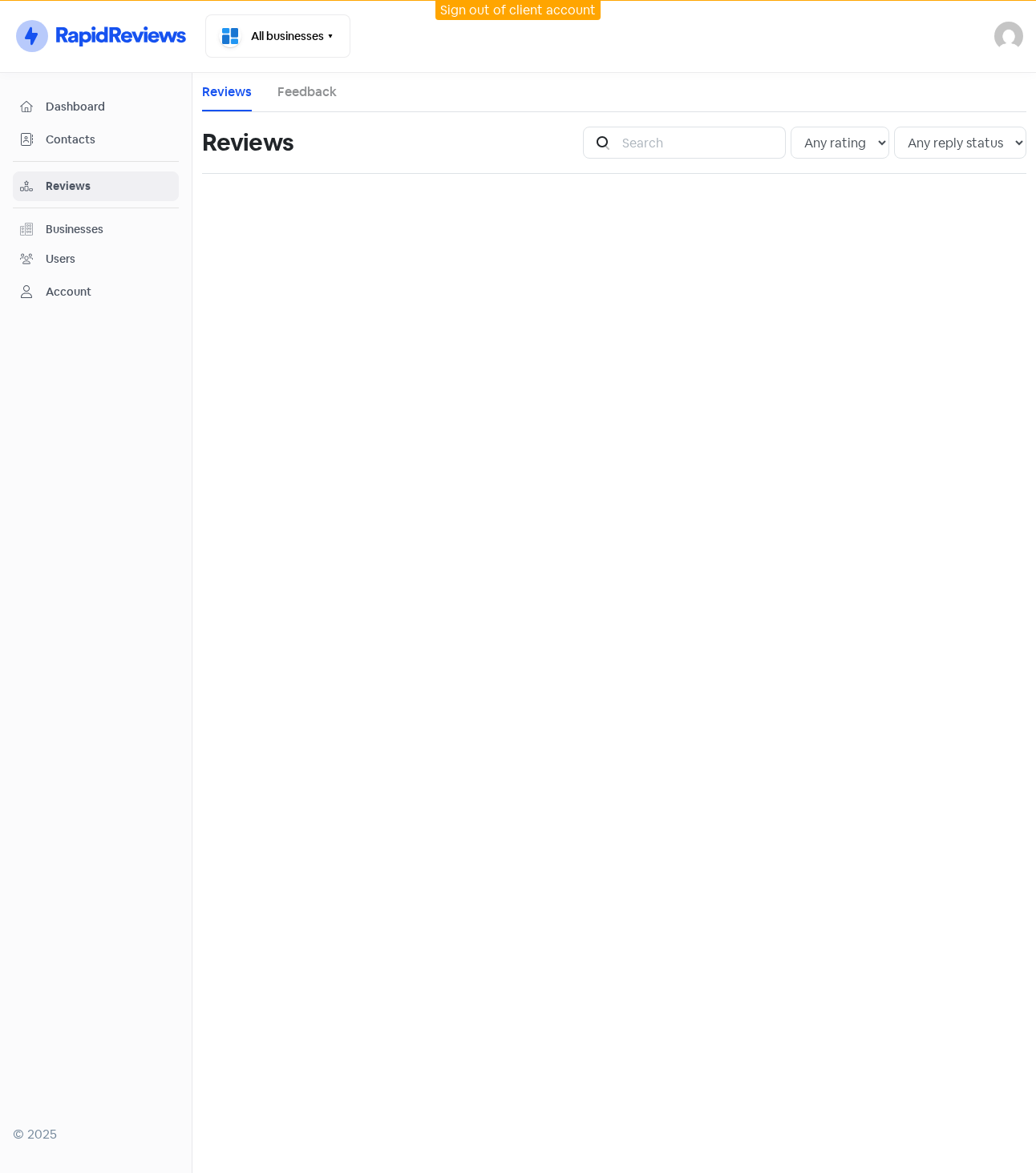
click at [307, 95] on link "Feedback" at bounding box center [308, 92] width 60 height 19
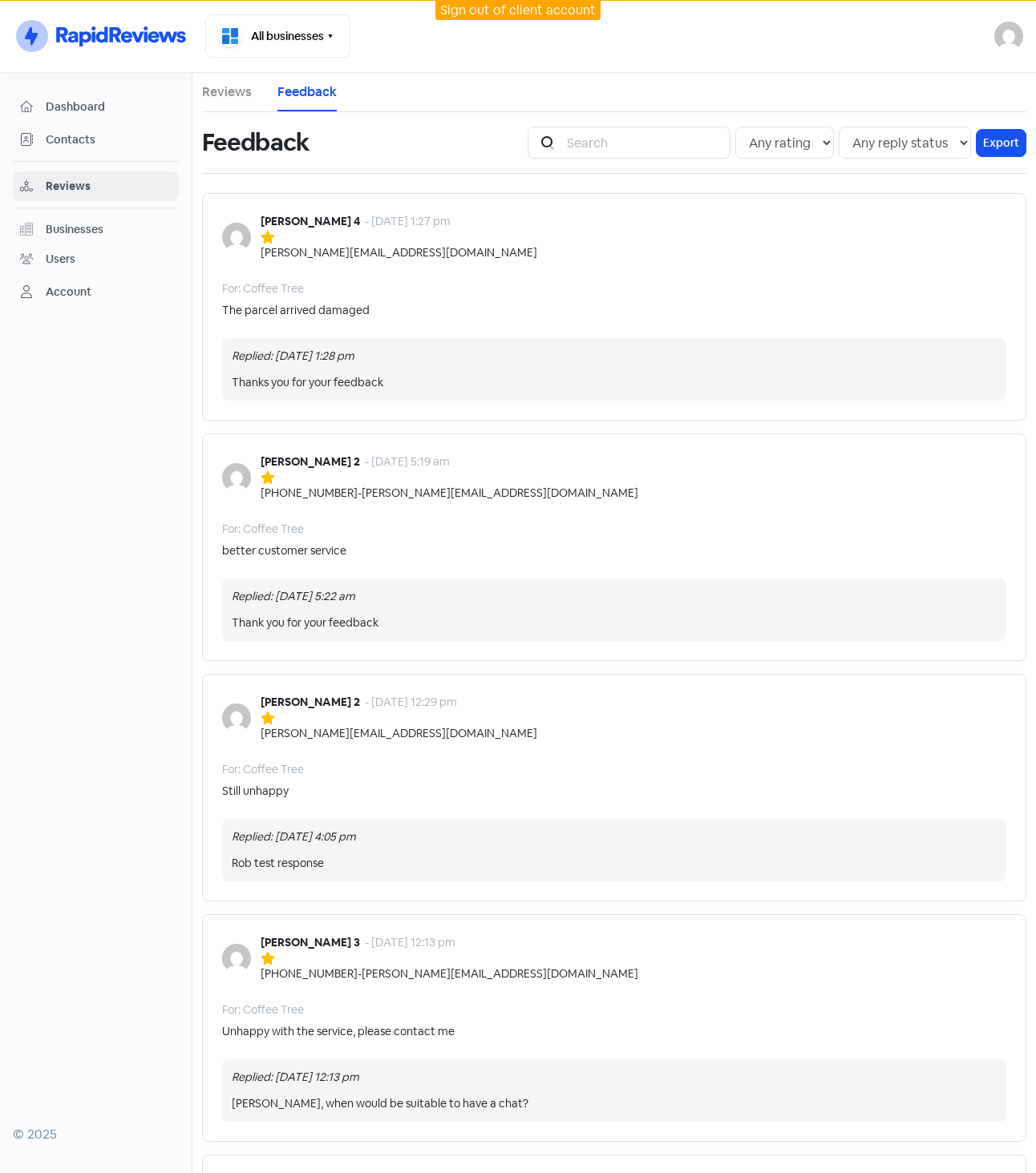
click at [77, 232] on div "Businesses" at bounding box center [75, 229] width 58 height 17
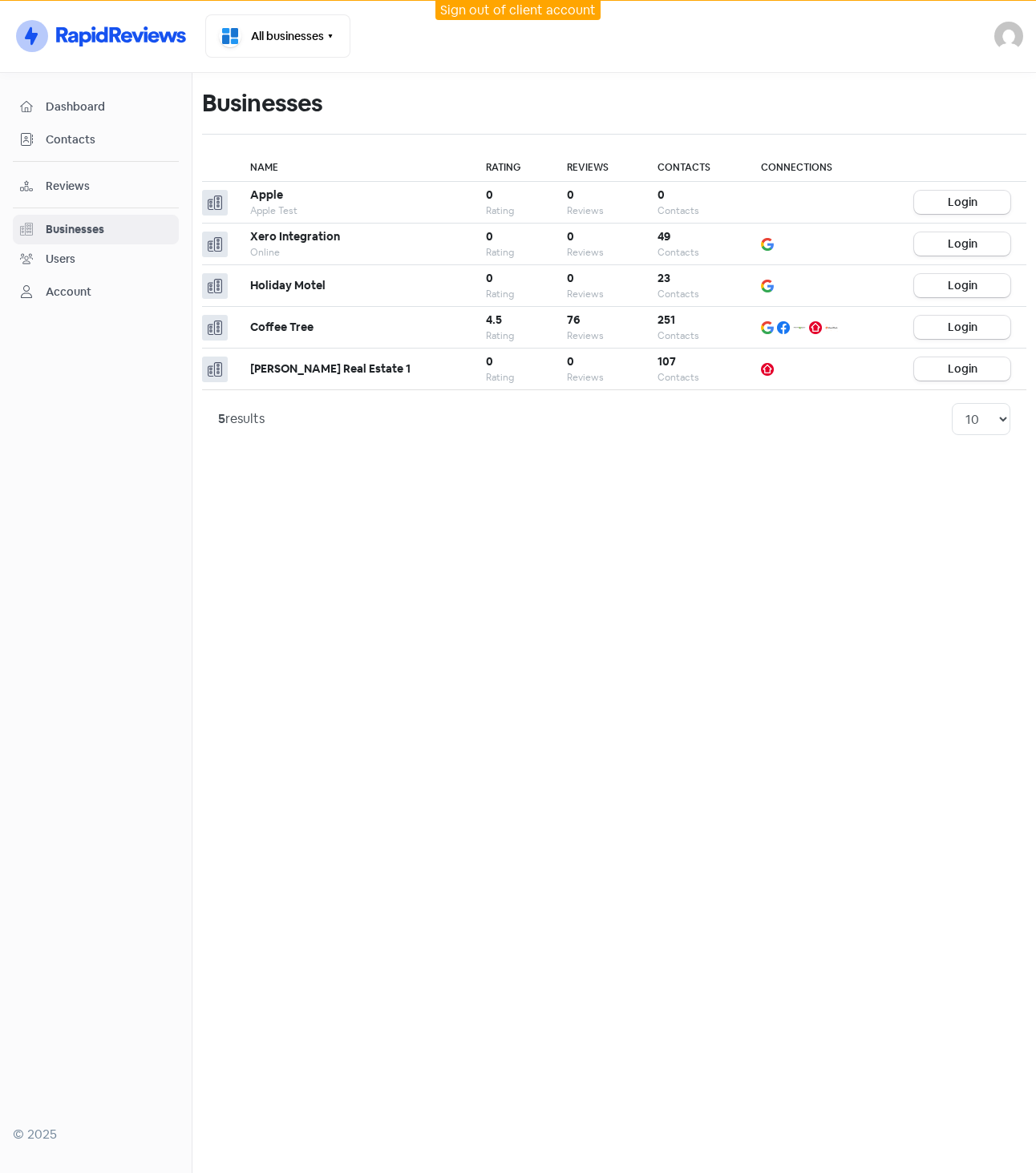
click at [104, 186] on span "Reviews" at bounding box center [108, 186] width 125 height 17
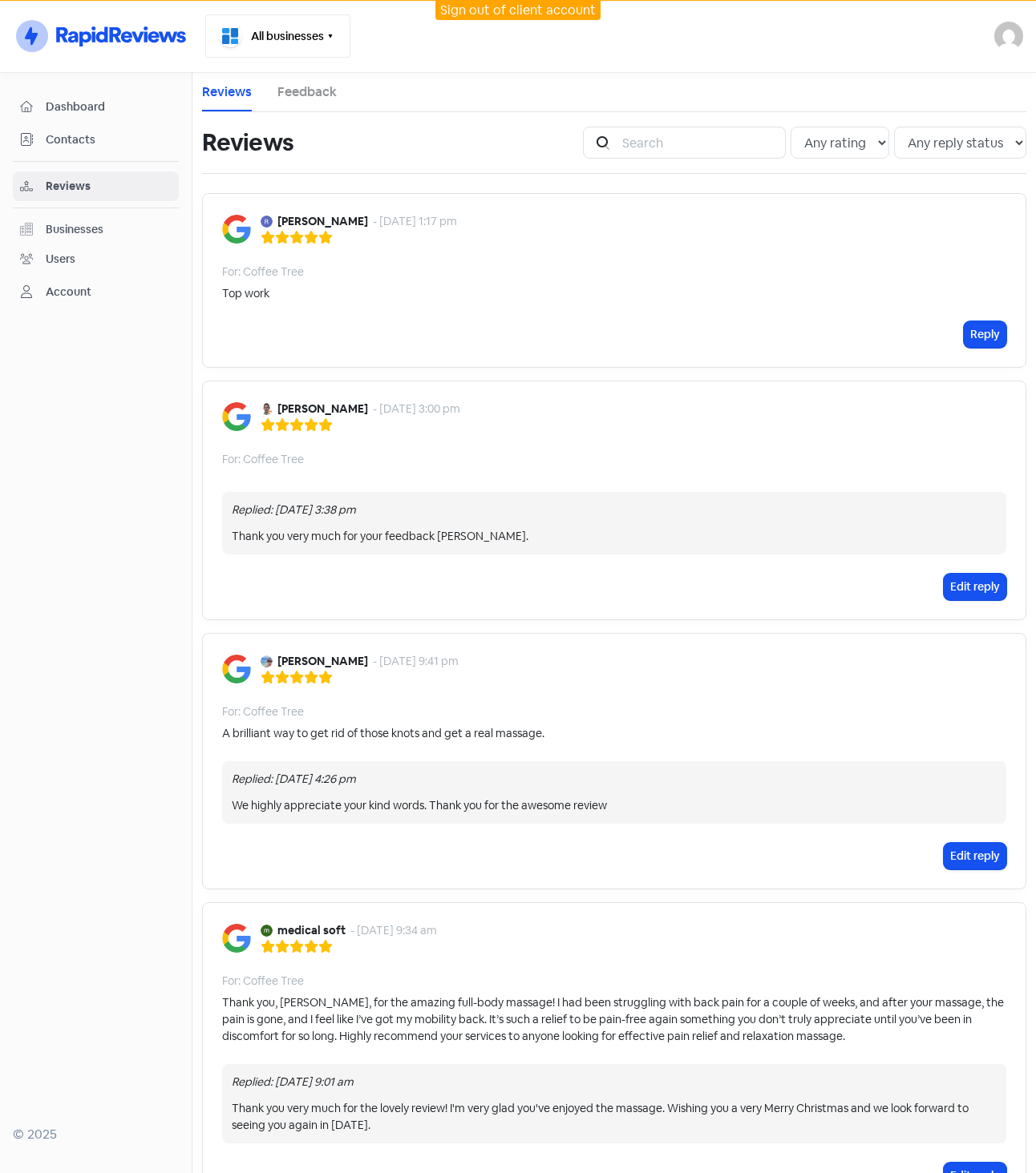
click at [306, 35] on button "All businesses" at bounding box center [278, 35] width 145 height 43
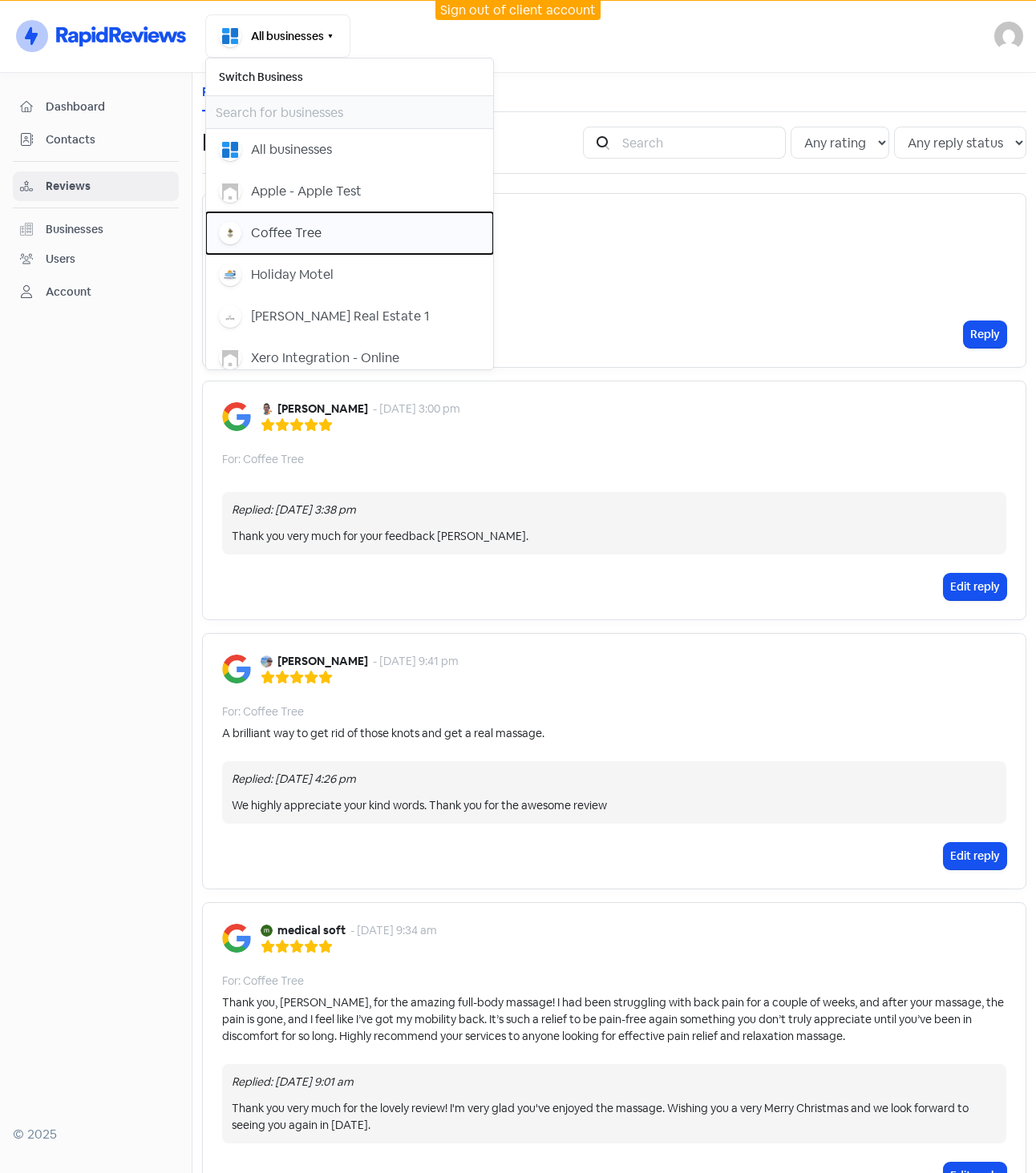
click at [344, 226] on div "Coffee Tree" at bounding box center [349, 233] width 262 height 23
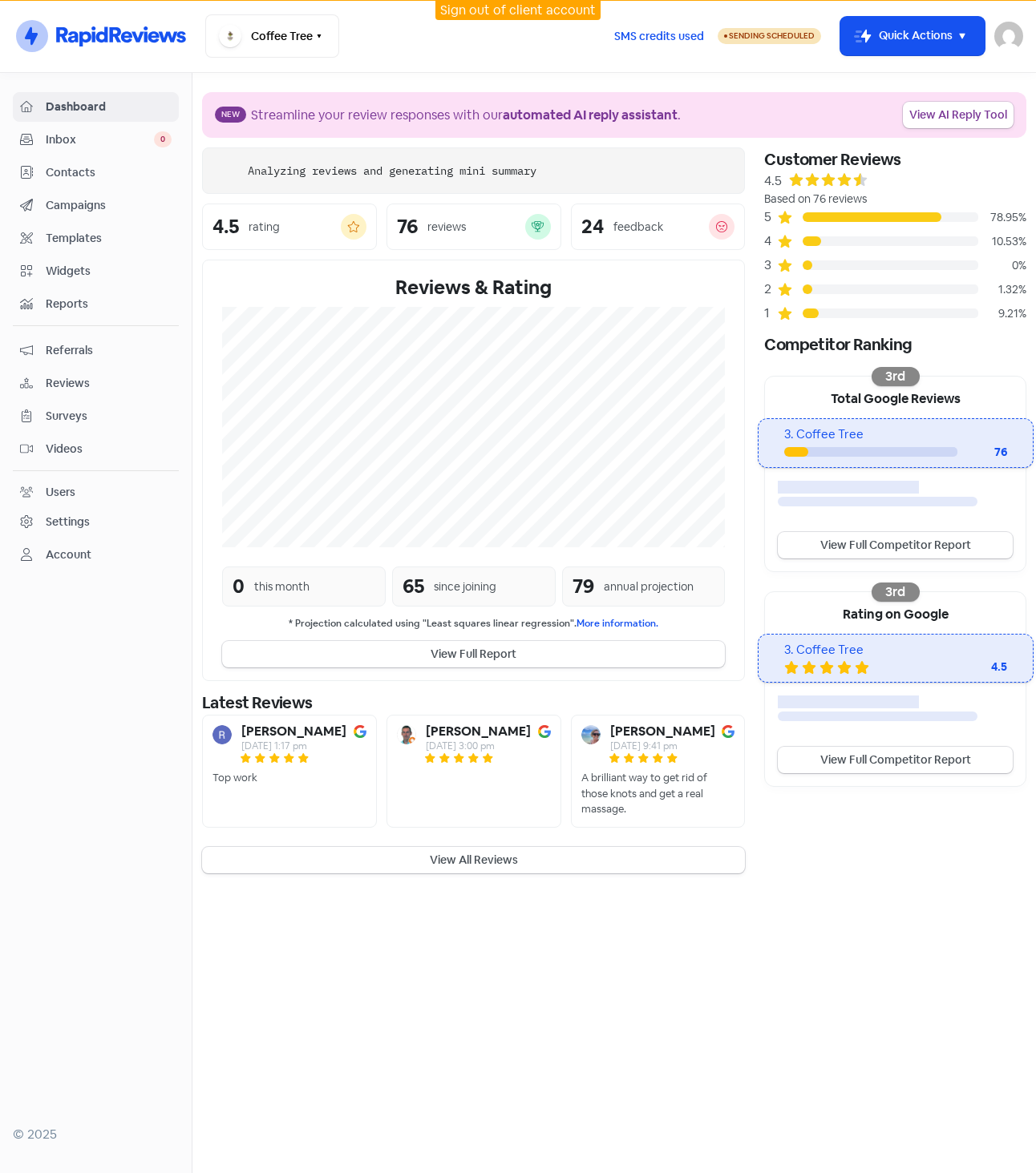
click at [111, 311] on span "Reports" at bounding box center [108, 303] width 125 height 17
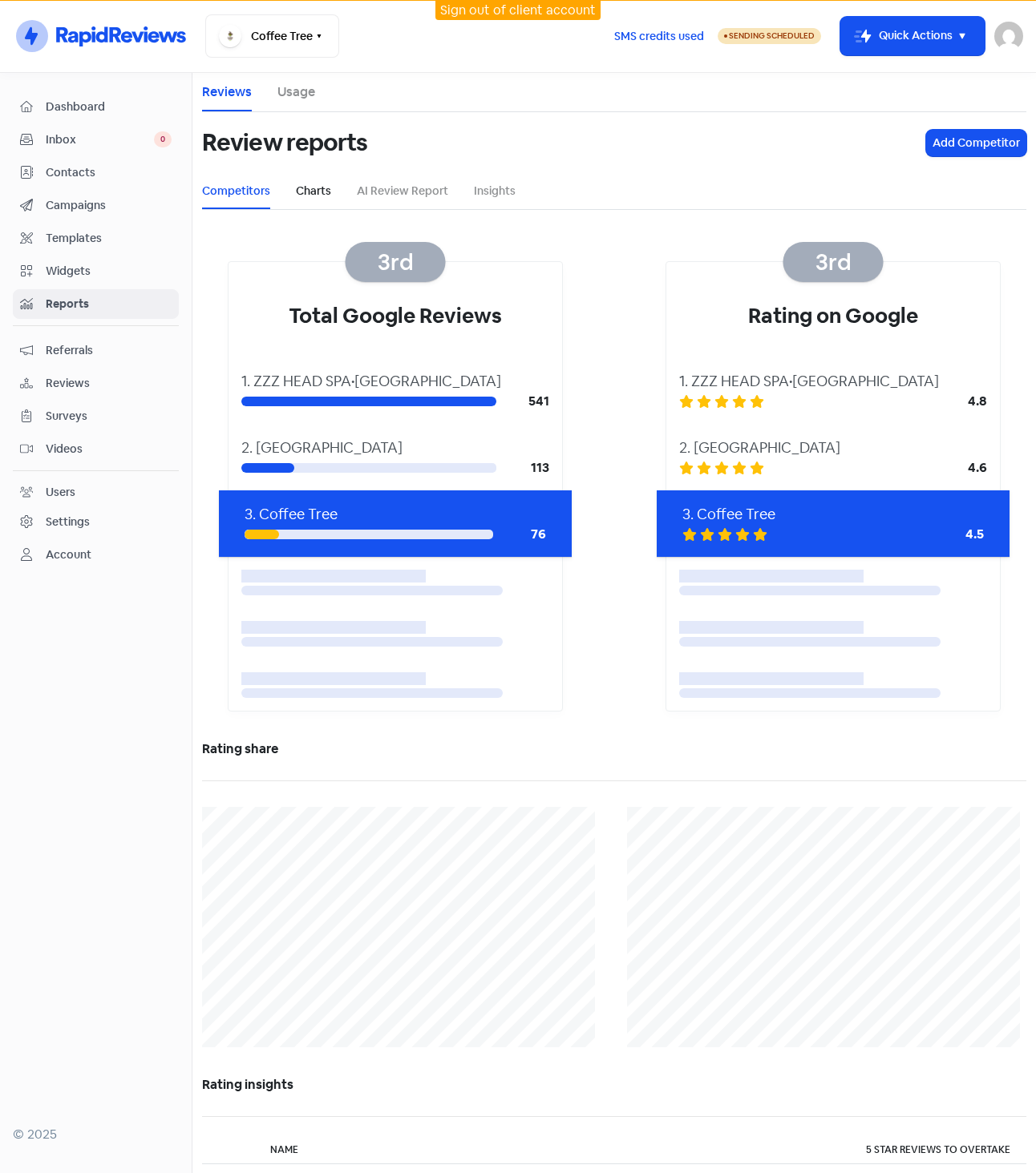
click at [307, 190] on link "Charts" at bounding box center [312, 191] width 35 height 17
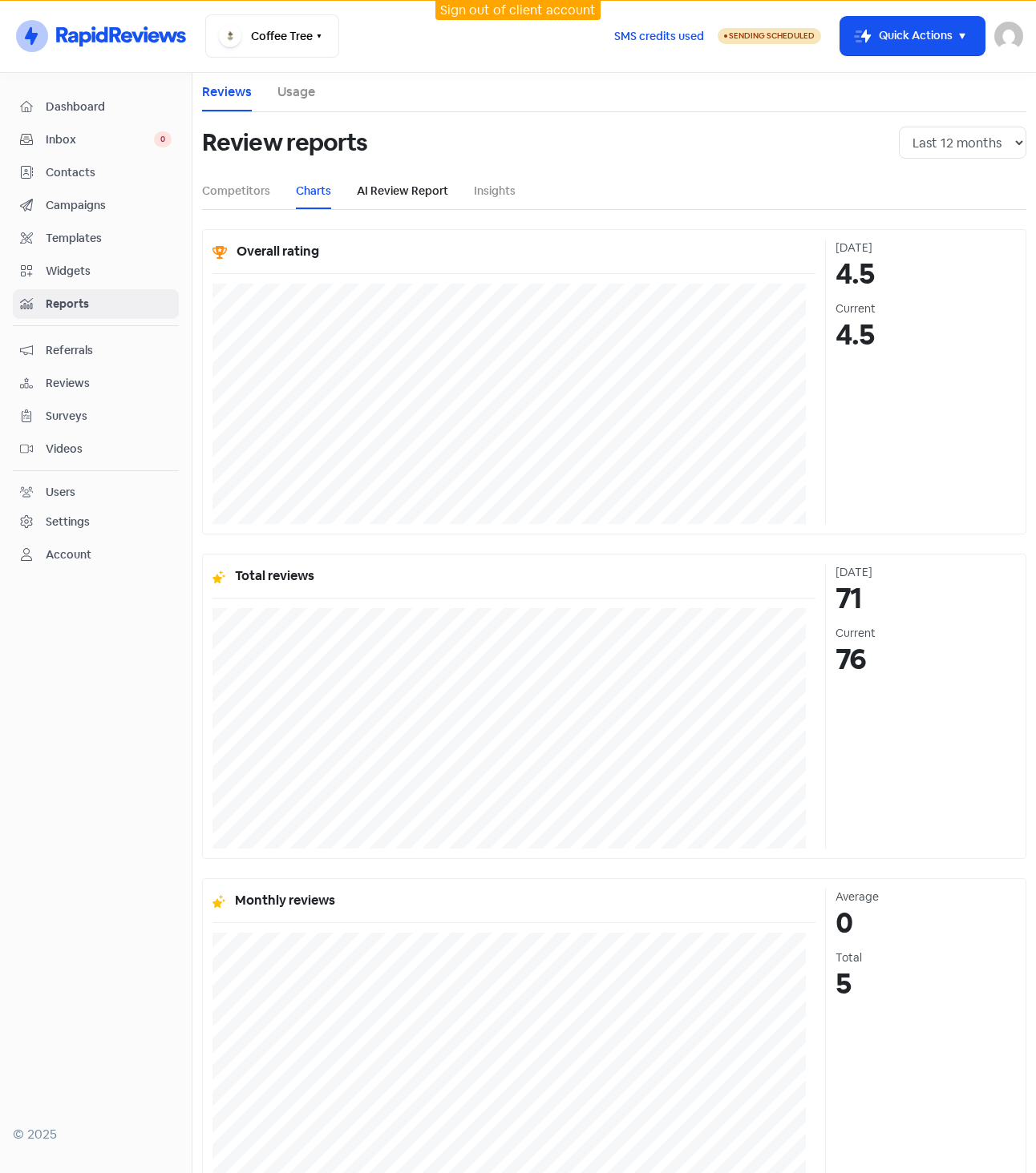
click at [409, 196] on link "AI Review Report" at bounding box center [402, 191] width 92 height 17
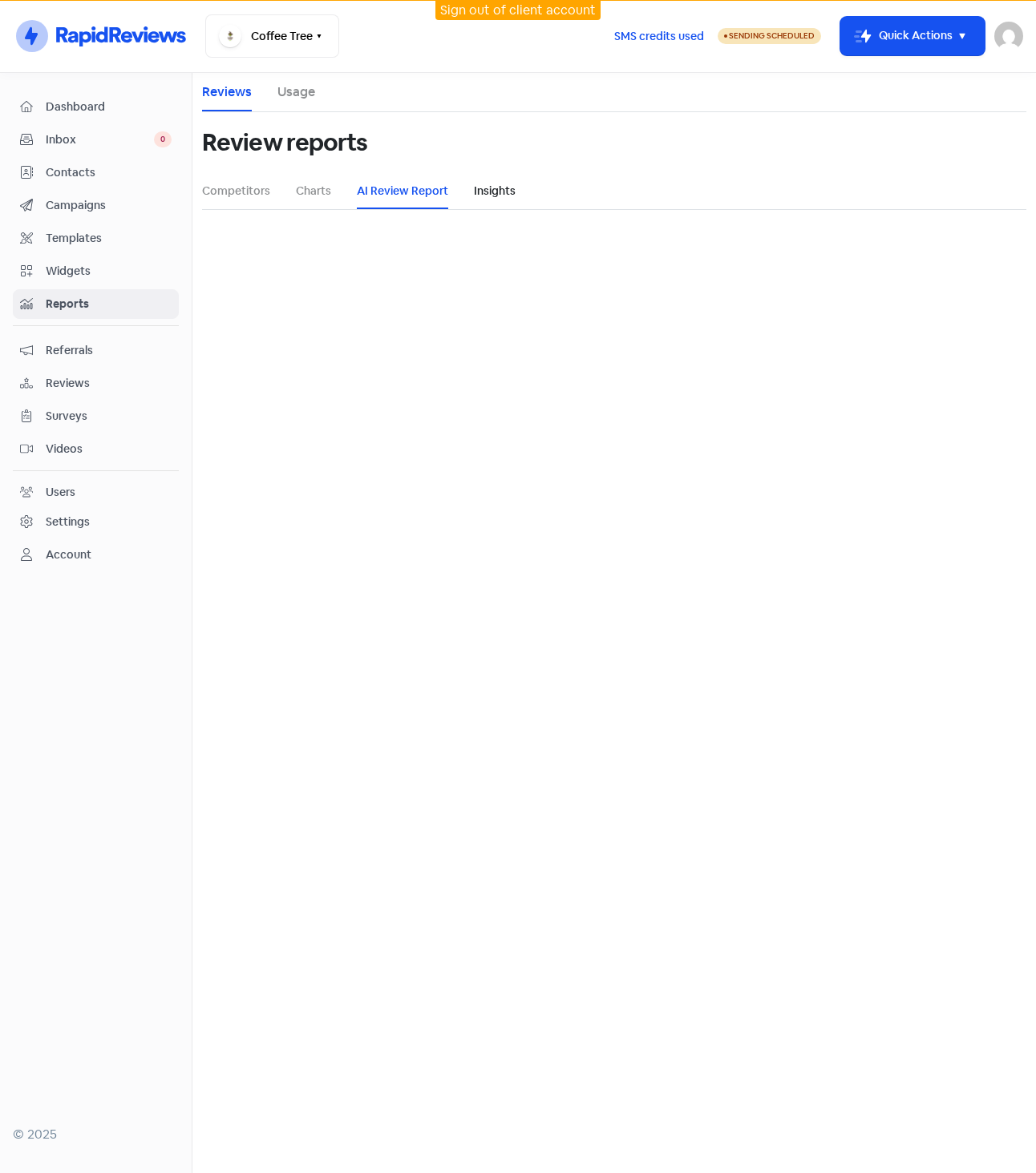
select select "12_months"
click at [489, 198] on link "Insights" at bounding box center [495, 191] width 42 height 17
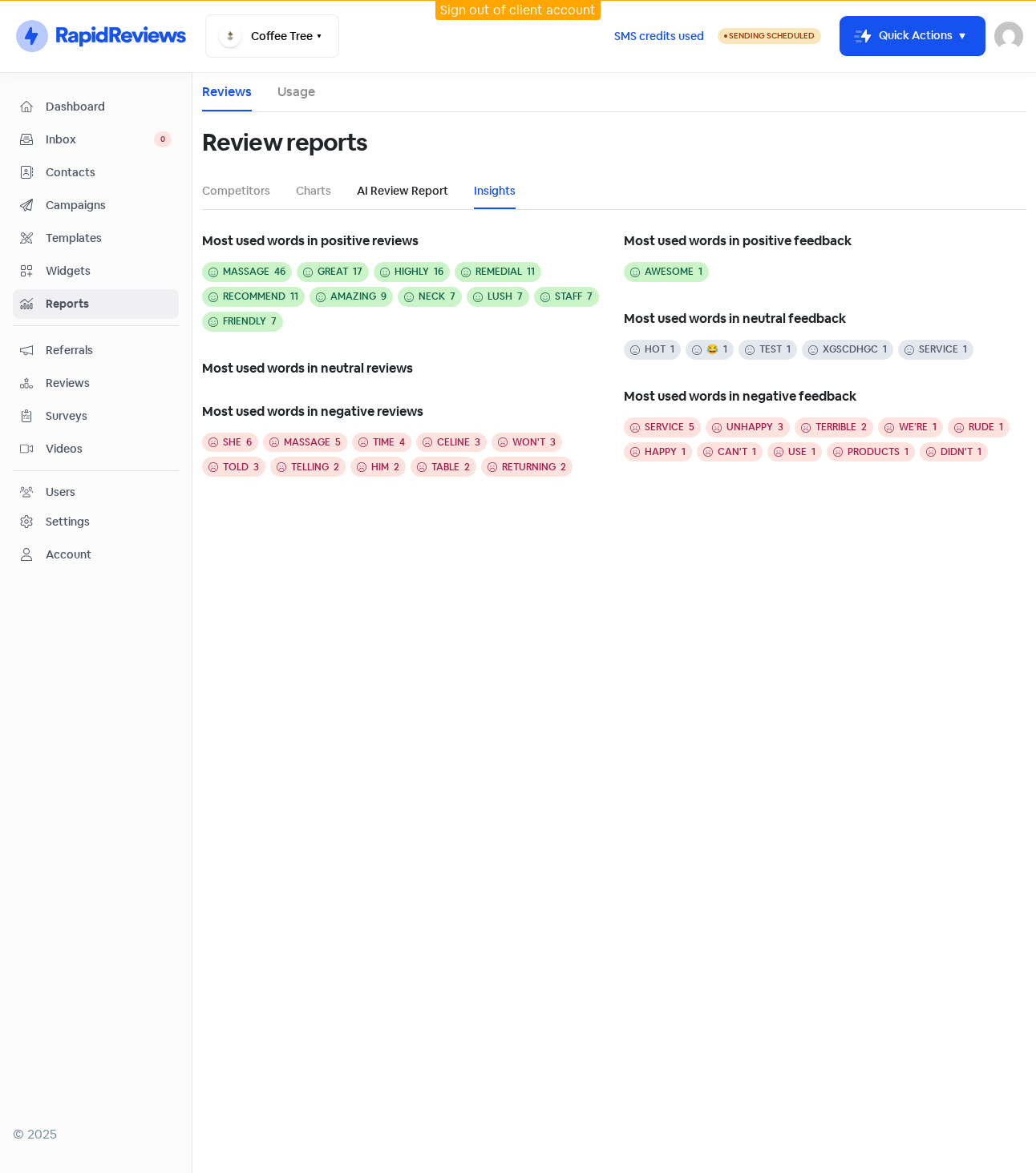
click at [405, 195] on link "AI Review Report" at bounding box center [402, 191] width 92 height 17
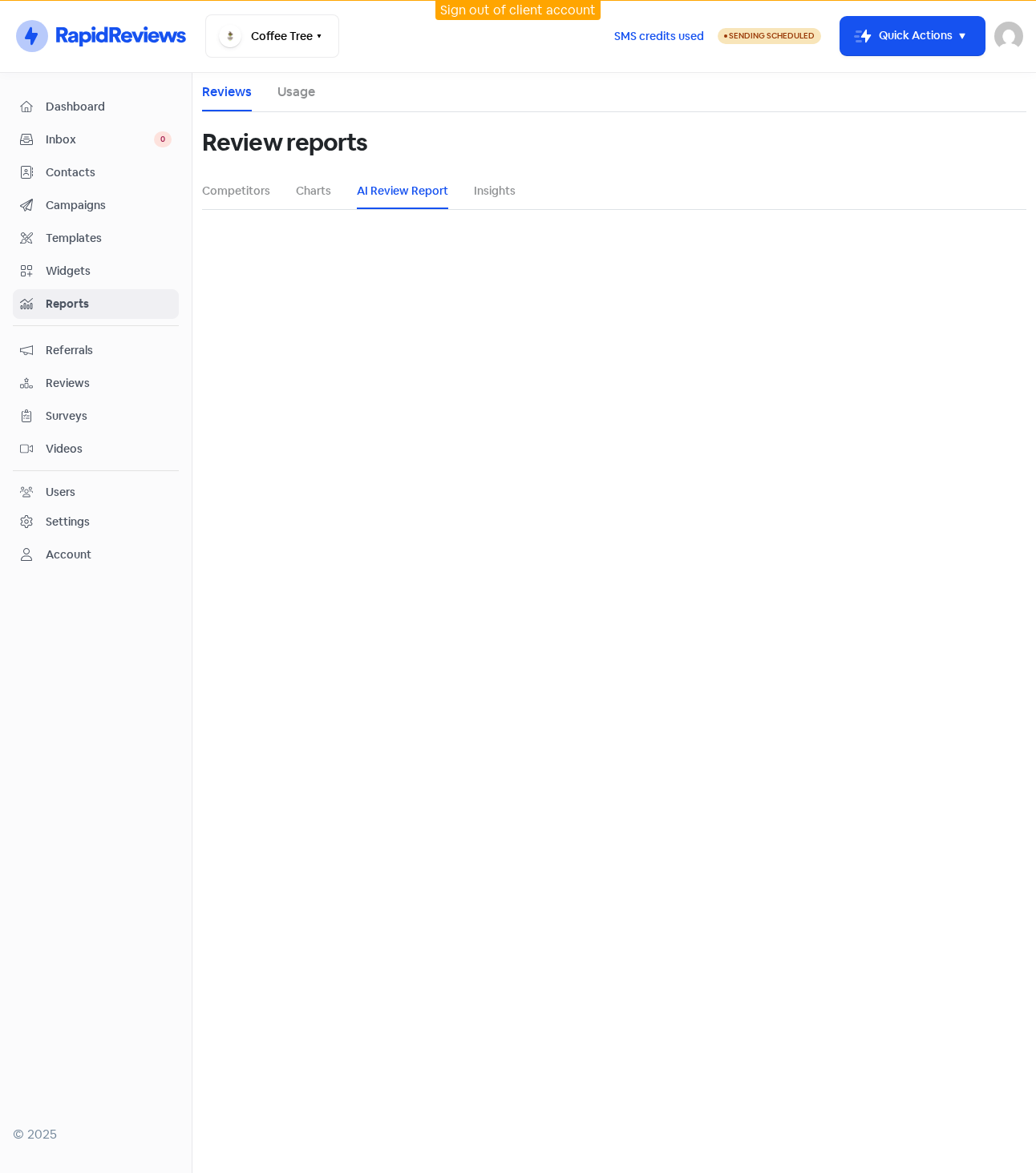
select select "12_months"
click at [307, 36] on button "Coffee Tree" at bounding box center [272, 35] width 134 height 43
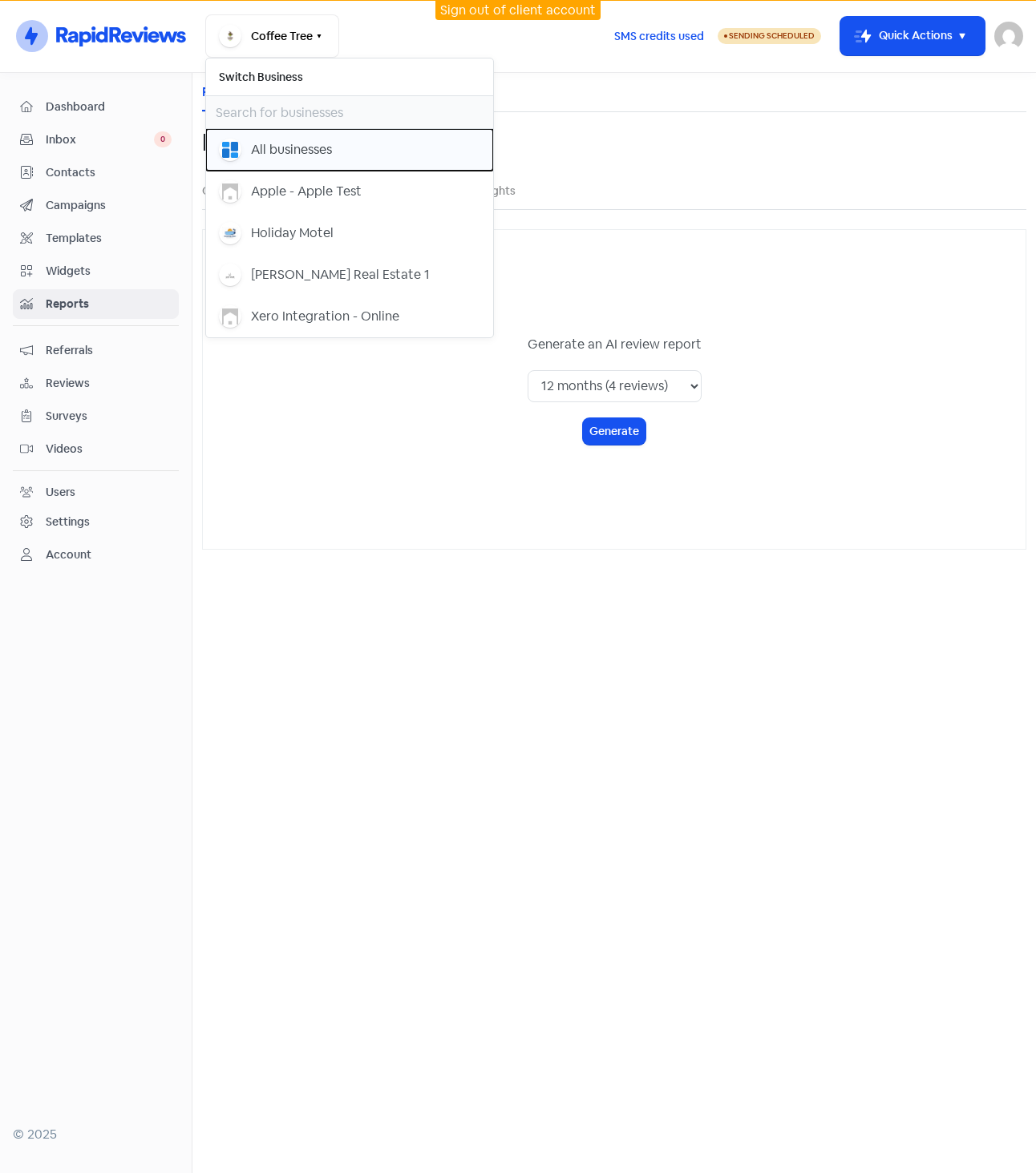
click at [310, 151] on div "All businesses" at bounding box center [291, 149] width 81 height 19
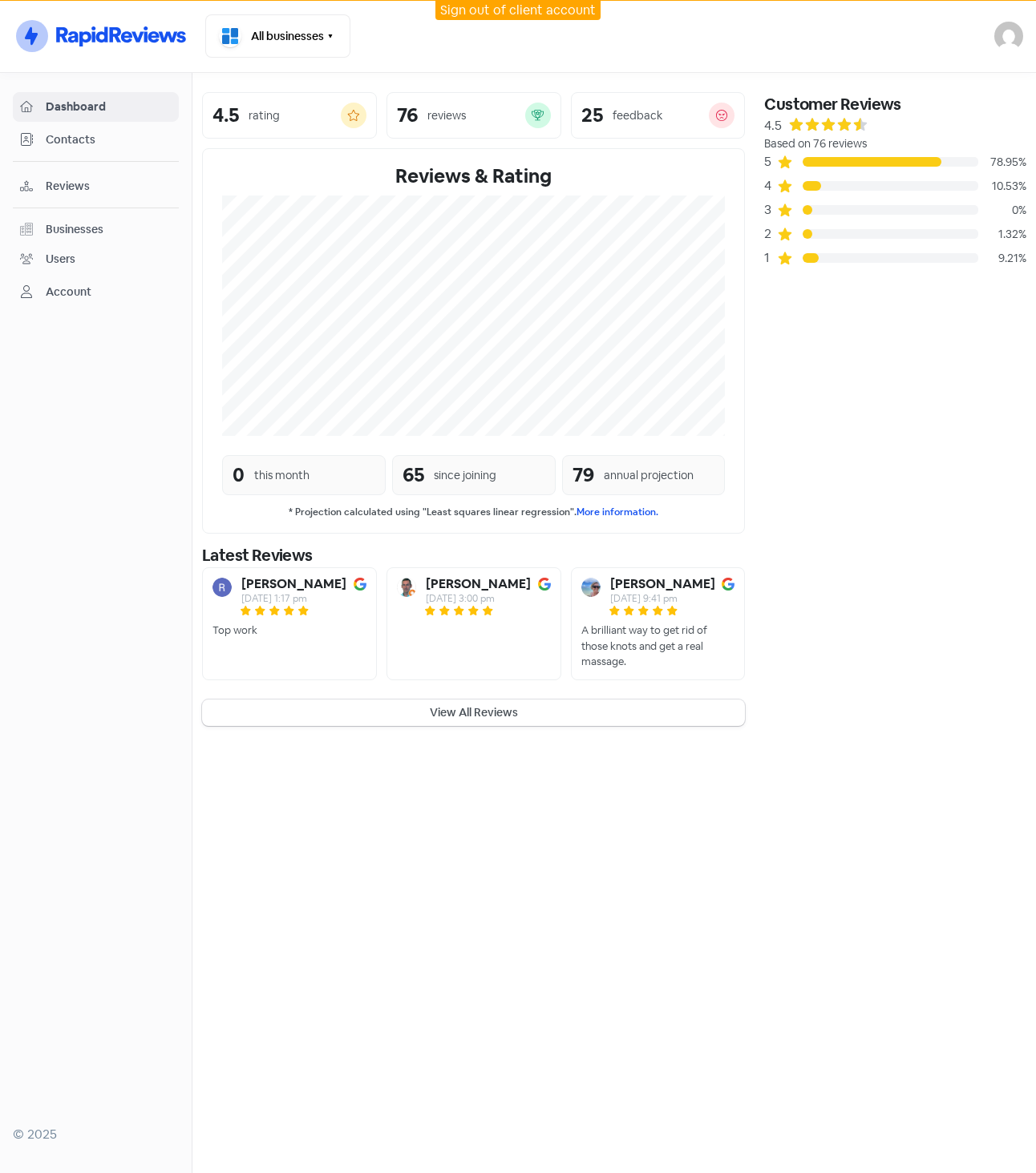
click at [67, 187] on span "Reviews" at bounding box center [108, 186] width 125 height 17
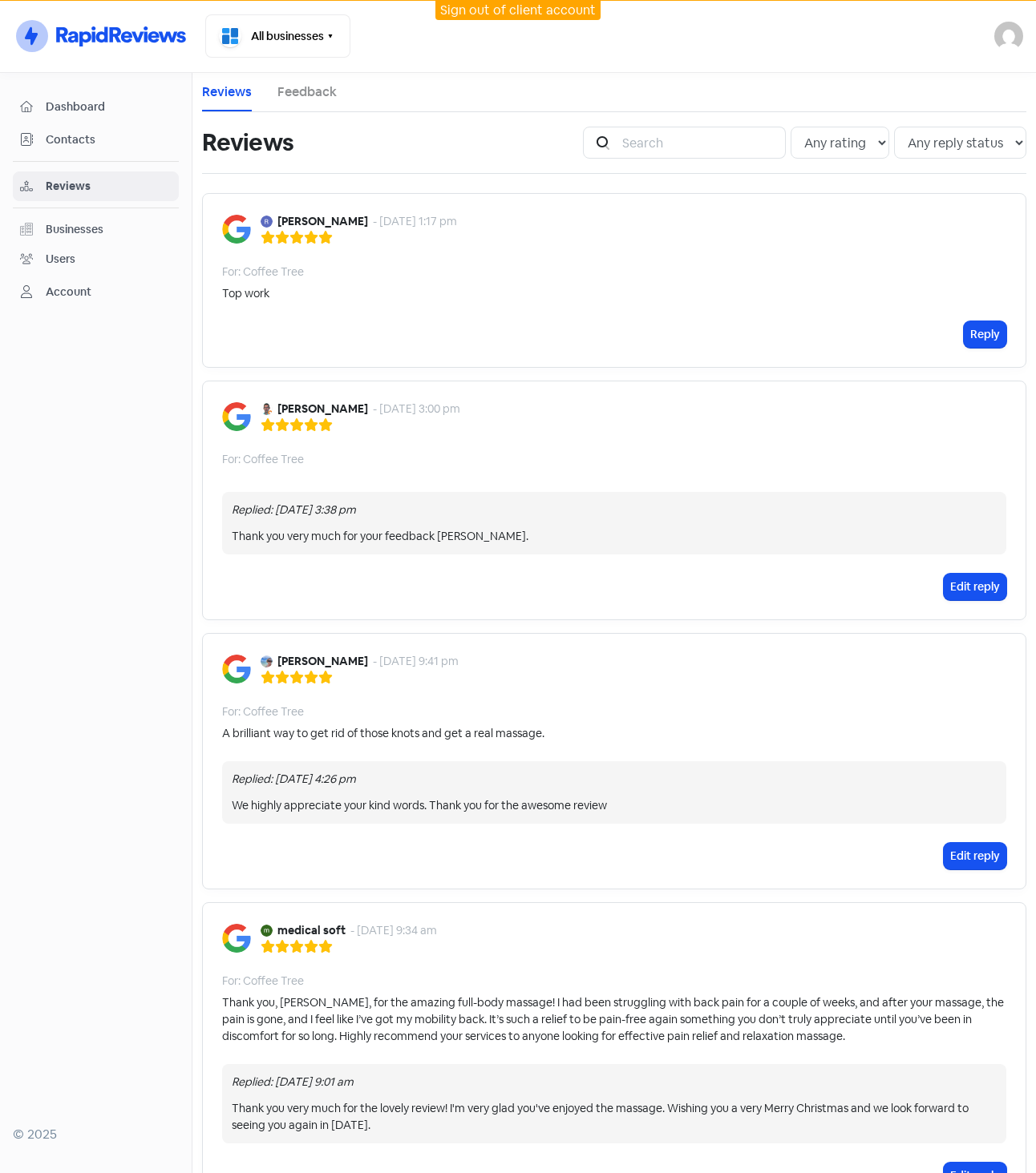
click at [310, 97] on link "Feedback" at bounding box center [308, 92] width 60 height 19
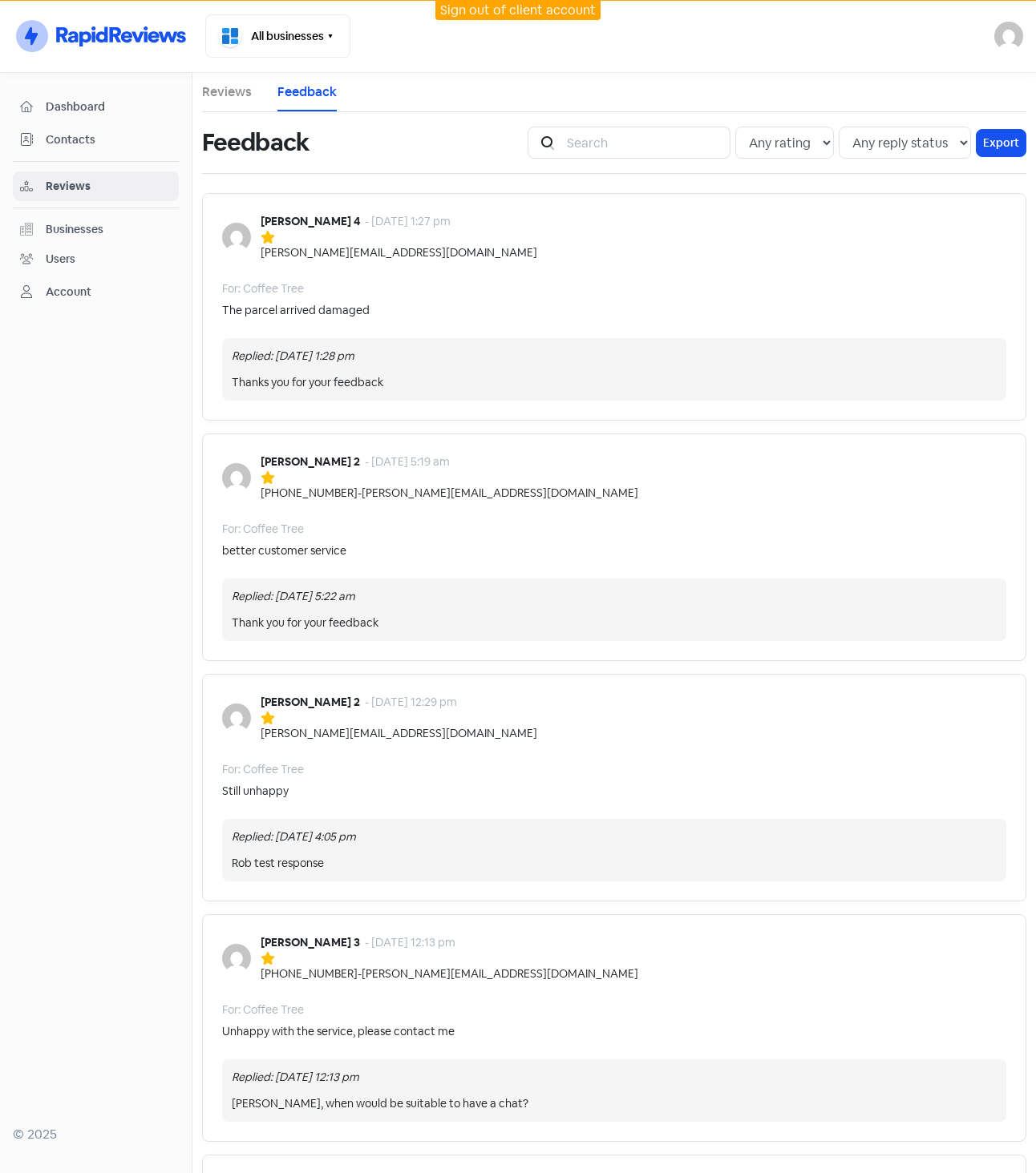
click at [393, 119] on div "Feedback" at bounding box center [355, 143] width 307 height 52
click at [121, 229] on div "Businesses" at bounding box center [96, 229] width 151 height 19
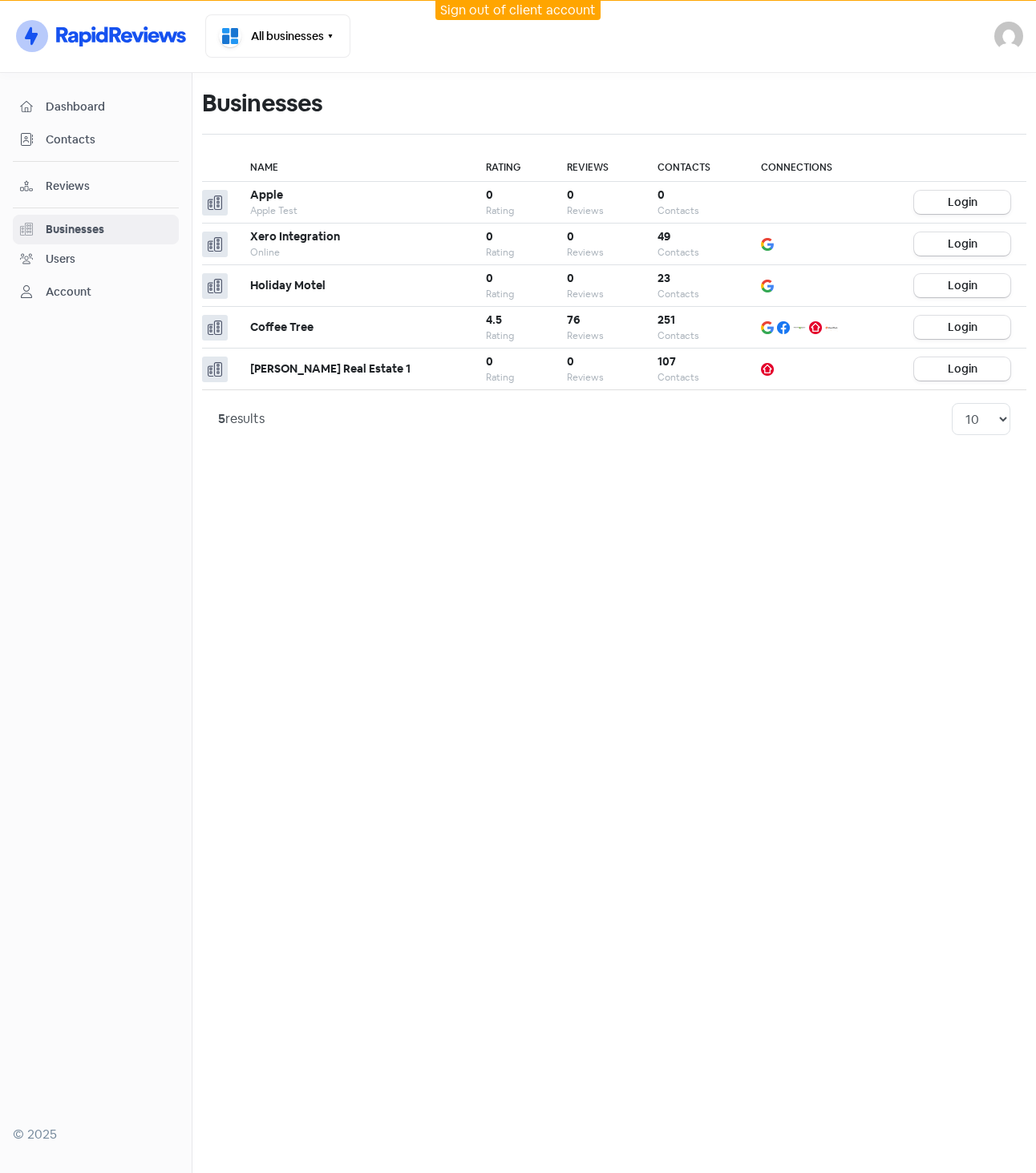
click at [95, 187] on span "Reviews" at bounding box center [108, 186] width 125 height 17
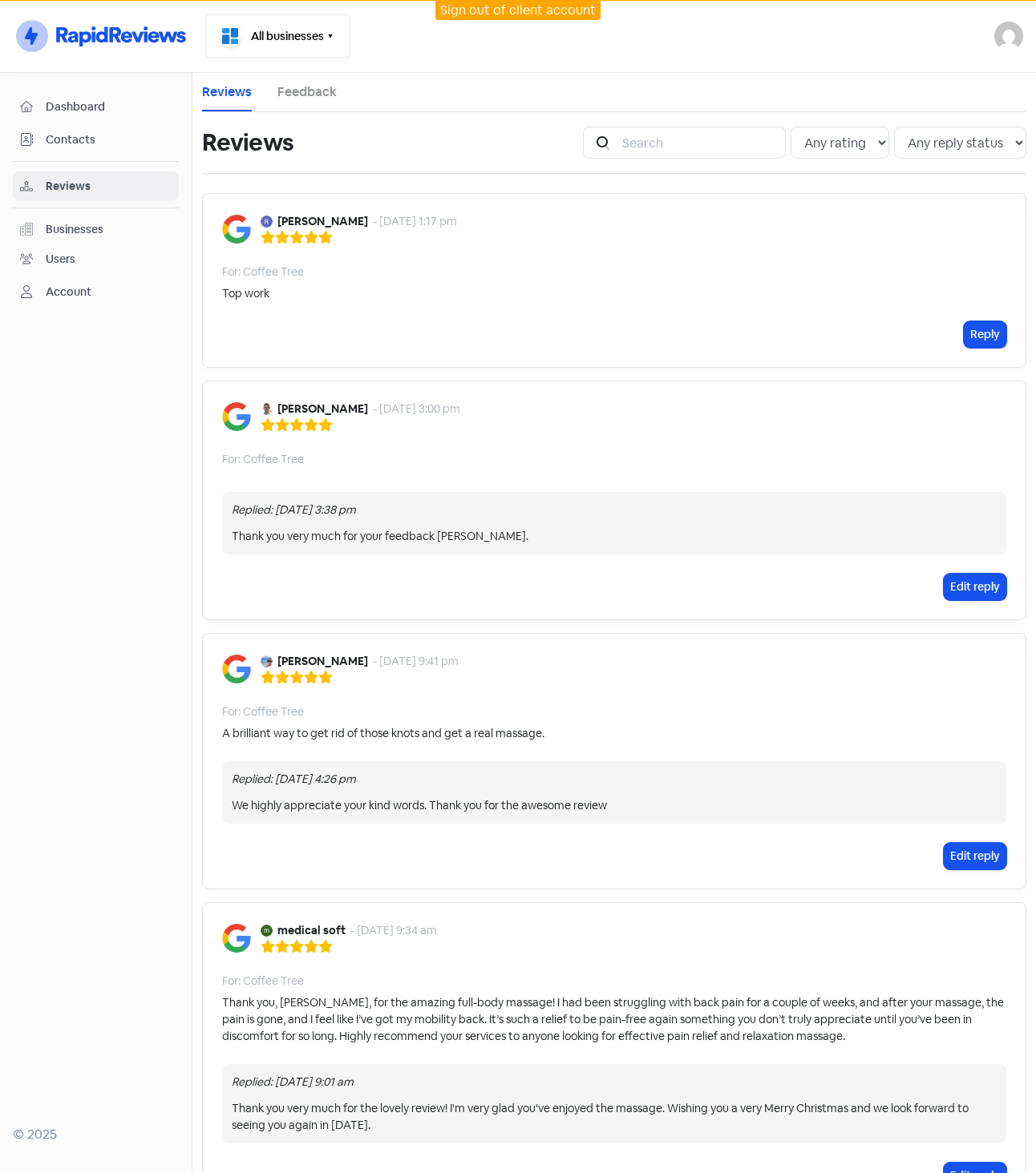
click at [310, 40] on button "All businesses" at bounding box center [278, 35] width 145 height 43
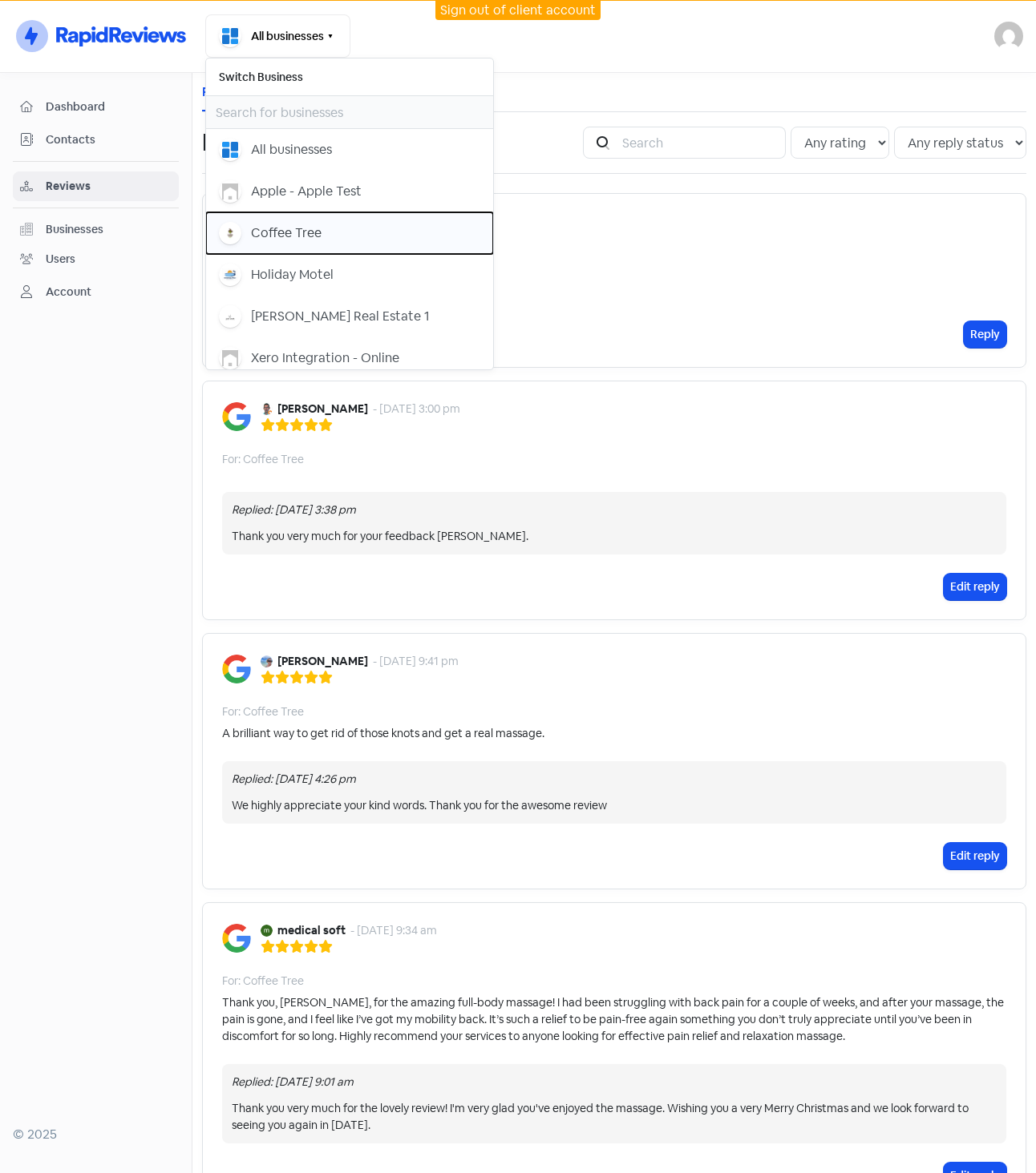
click at [389, 229] on div "Coffee Tree" at bounding box center [349, 233] width 262 height 23
